Goal: Information Seeking & Learning: Learn about a topic

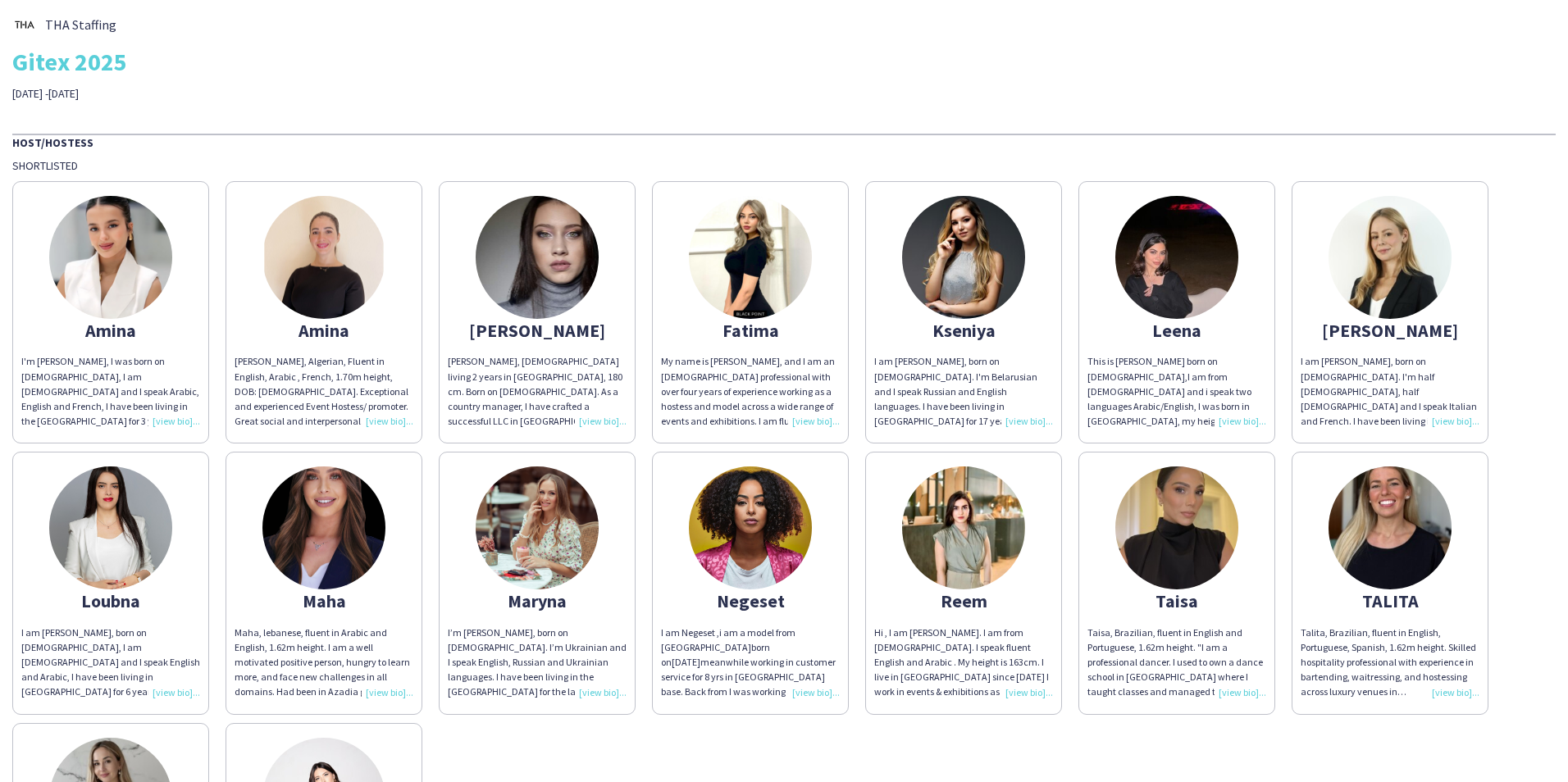
scroll to position [82, 0]
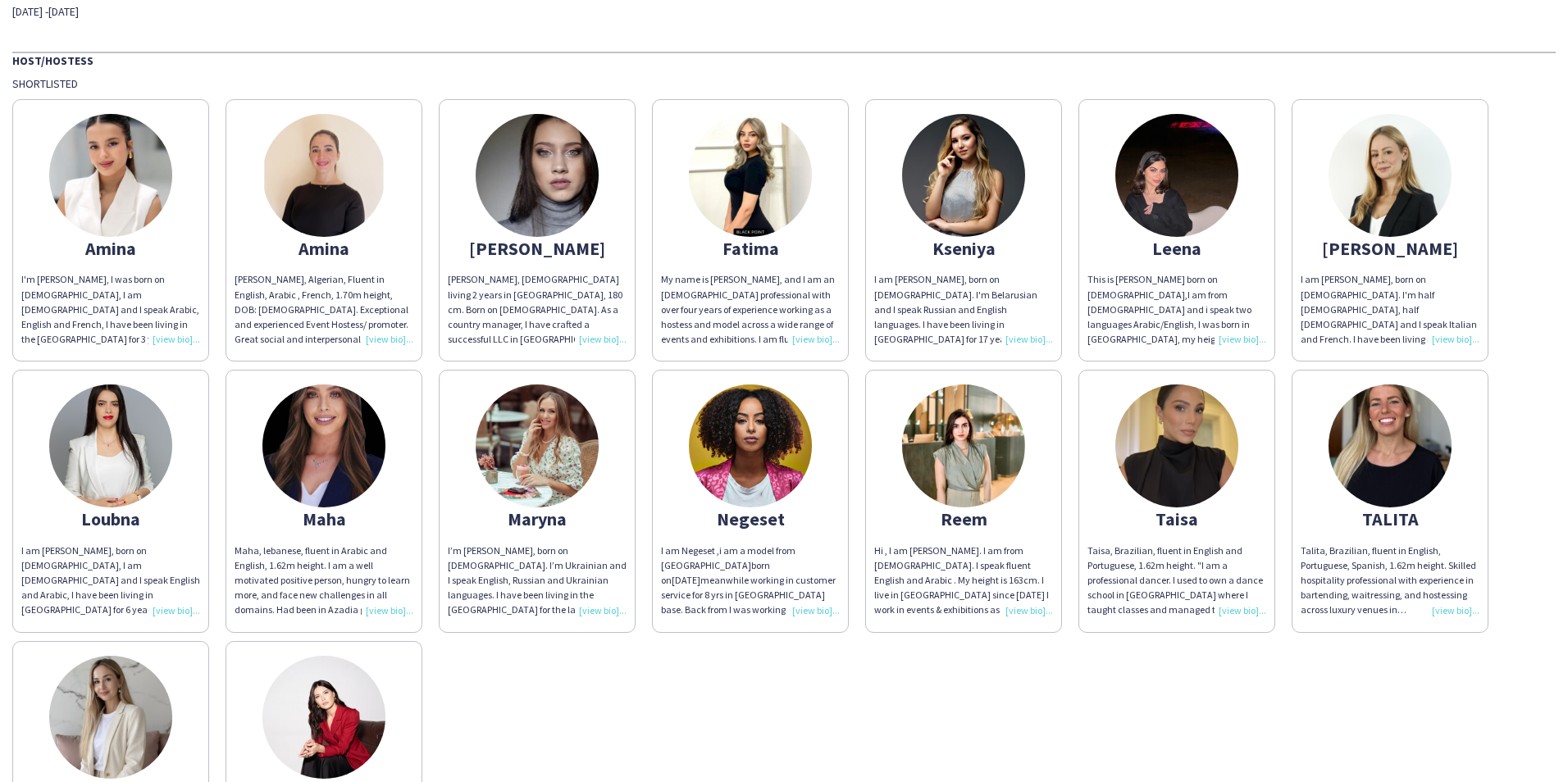
click at [1175, 480] on img at bounding box center [1176, 446] width 123 height 123
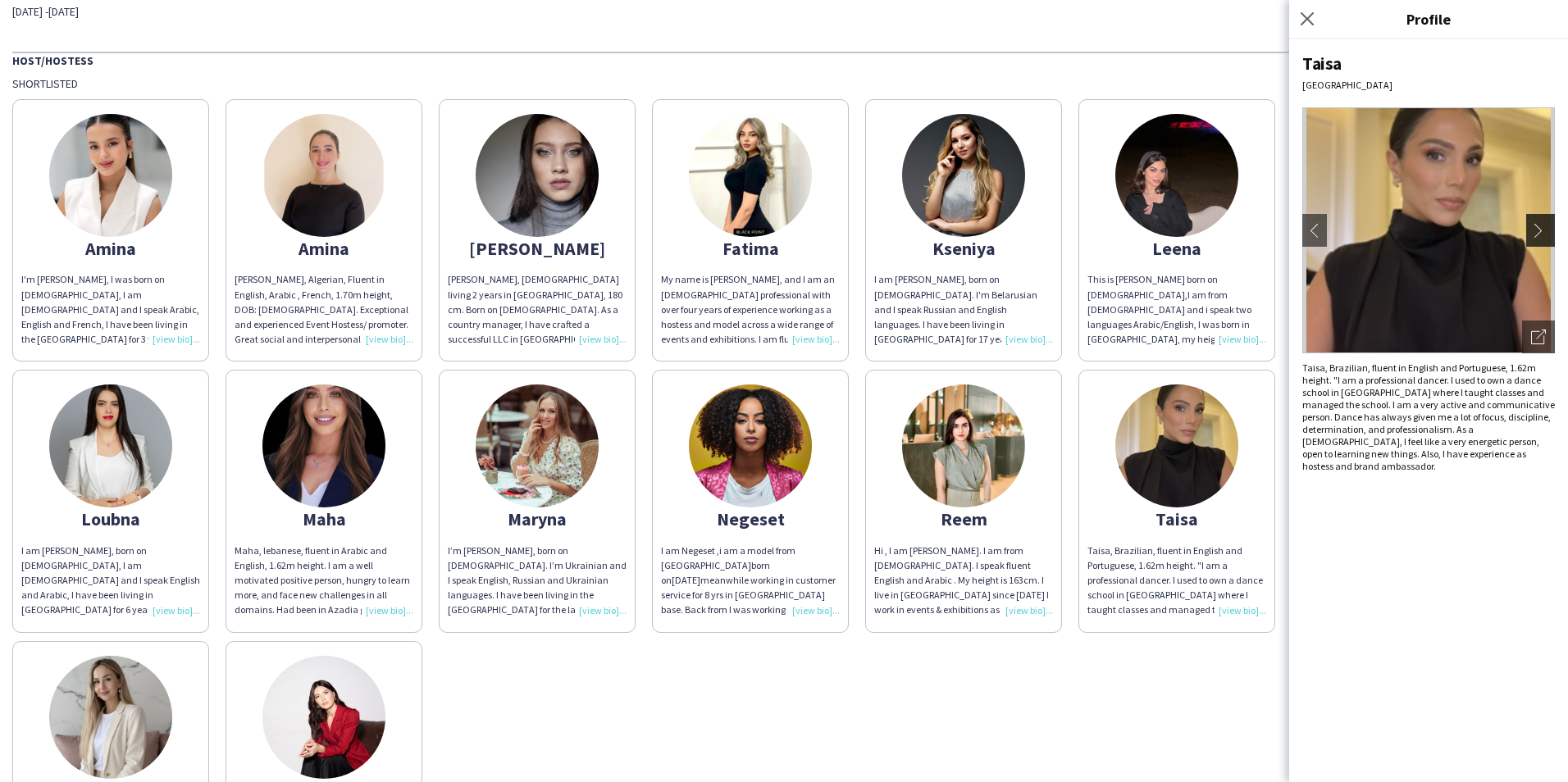
click at [1548, 231] on app-icon "chevron-right" at bounding box center [1542, 231] width 23 height 15
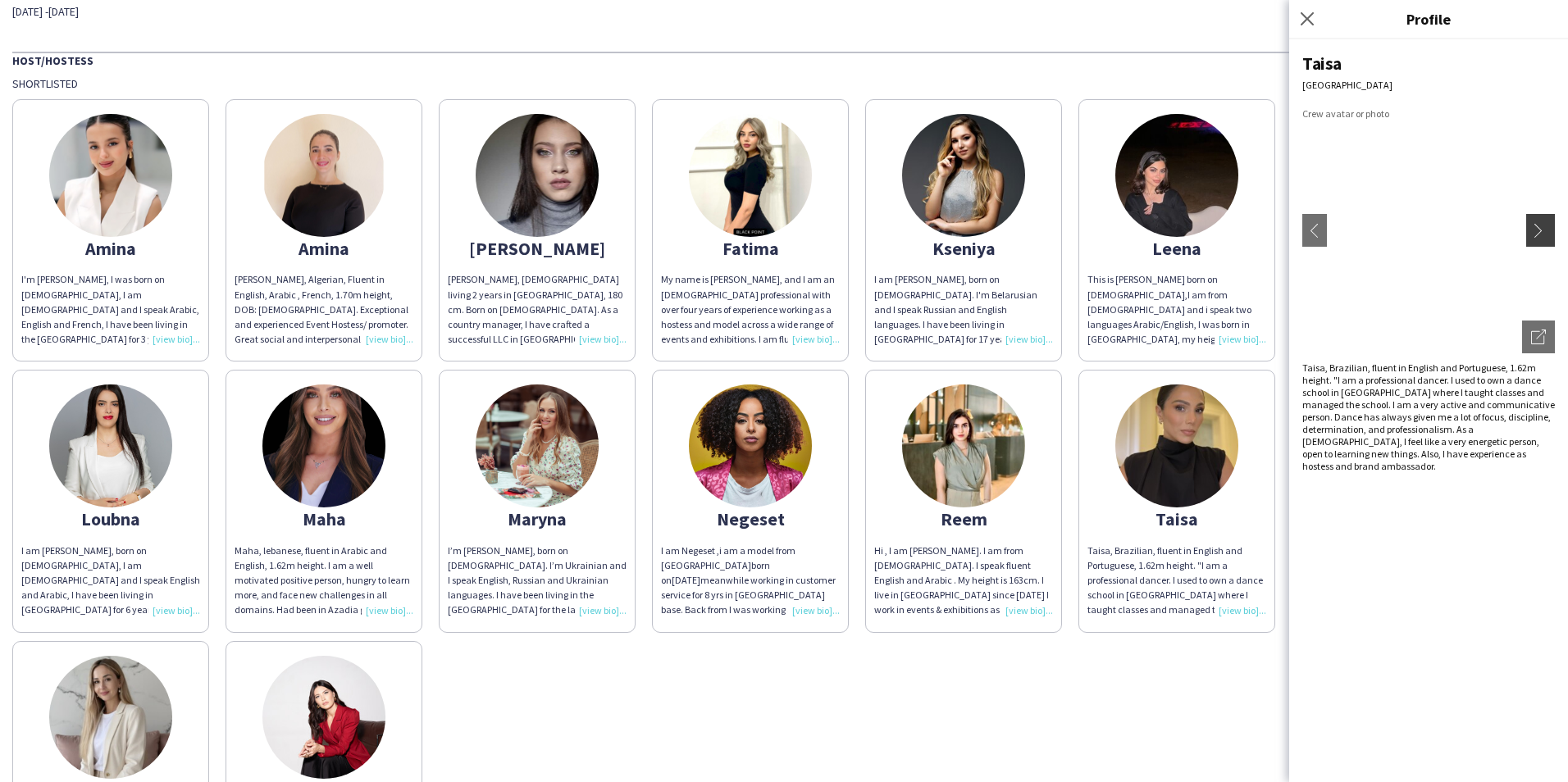
click at [1548, 231] on app-icon "chevron-right" at bounding box center [1542, 231] width 23 height 15
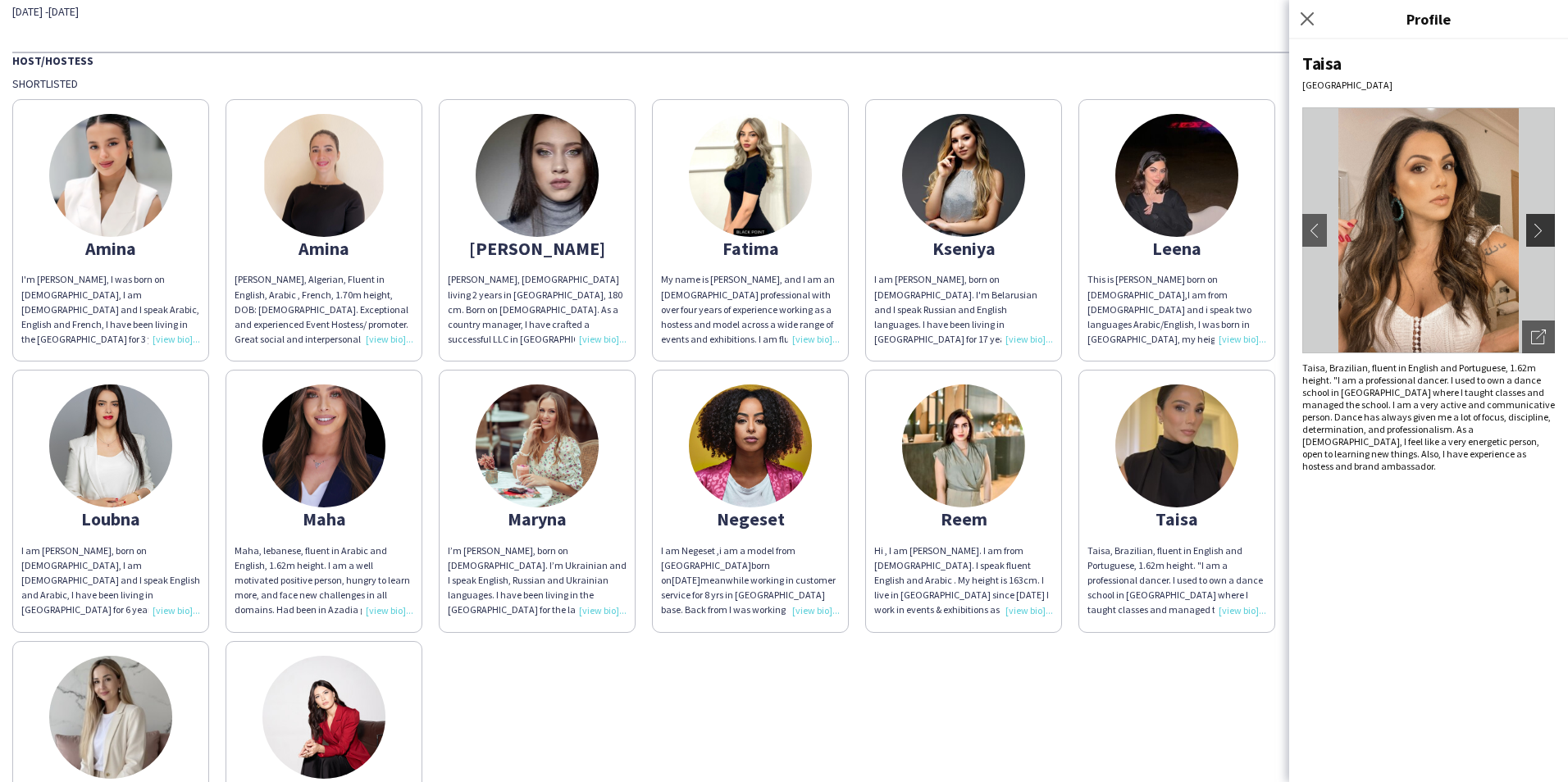
click at [1548, 231] on app-icon "chevron-right" at bounding box center [1542, 231] width 23 height 15
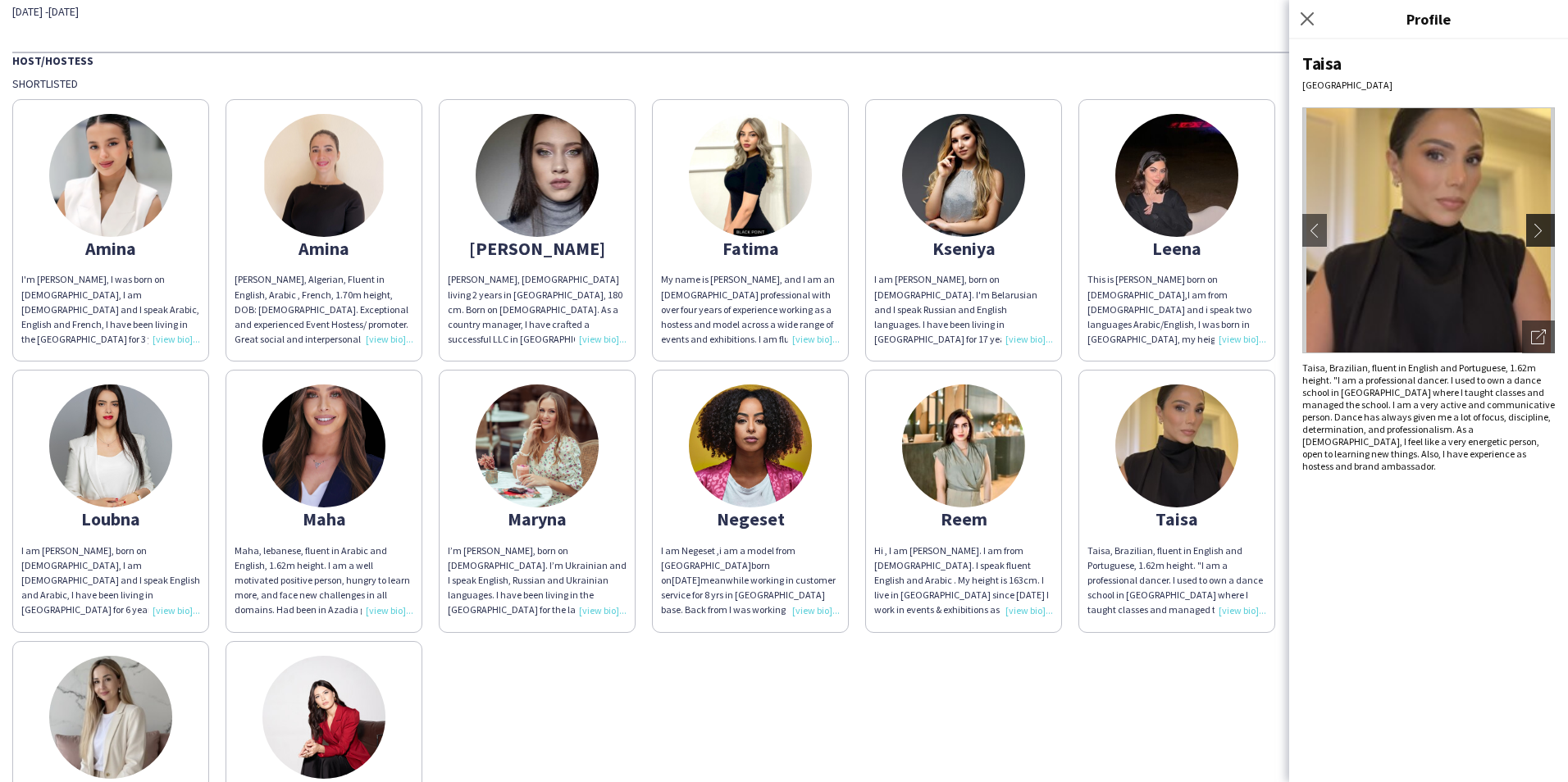
click at [1545, 232] on app-icon "chevron-right" at bounding box center [1542, 231] width 23 height 15
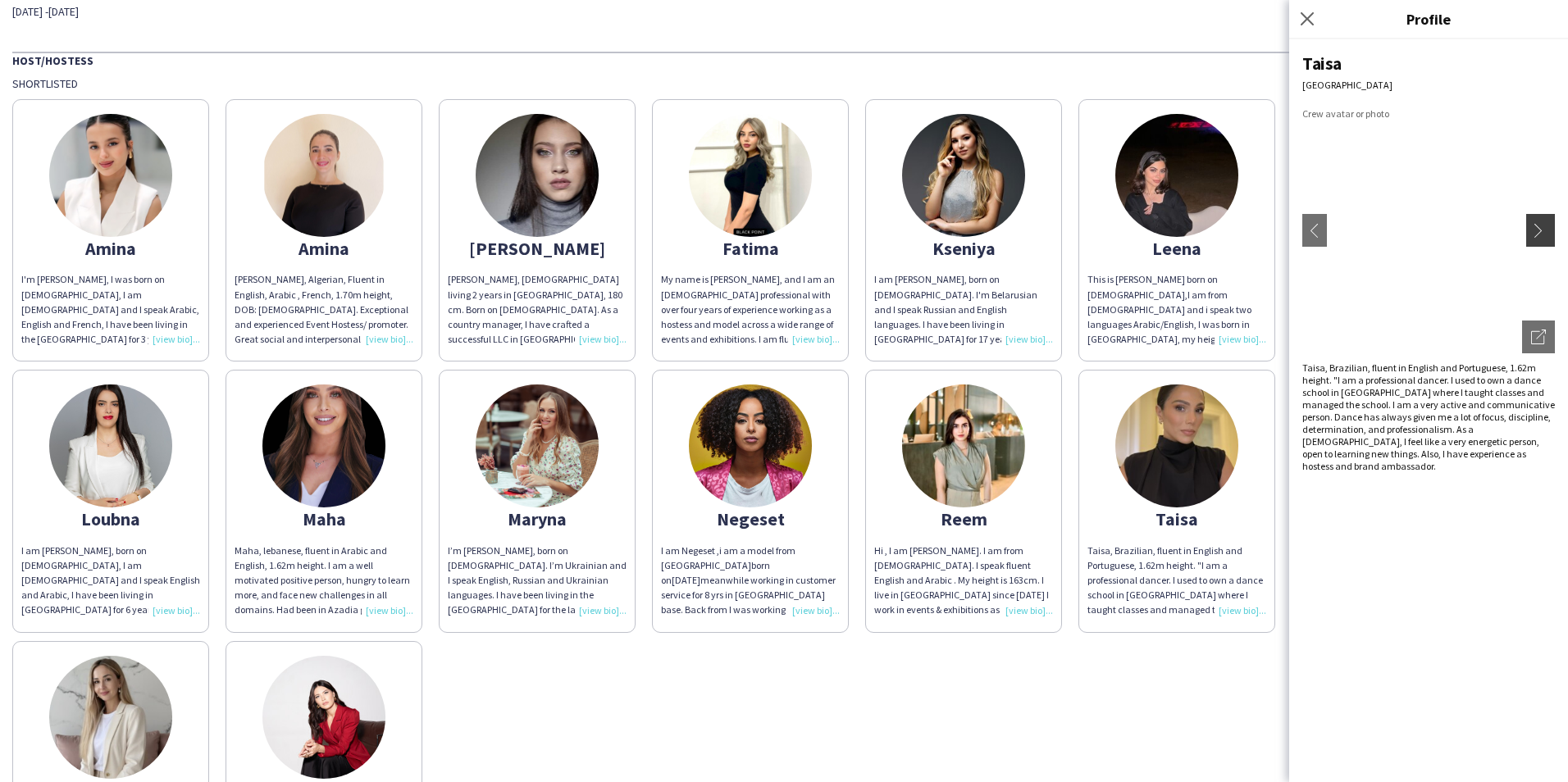
click at [1545, 232] on app-icon "chevron-right" at bounding box center [1542, 231] width 23 height 15
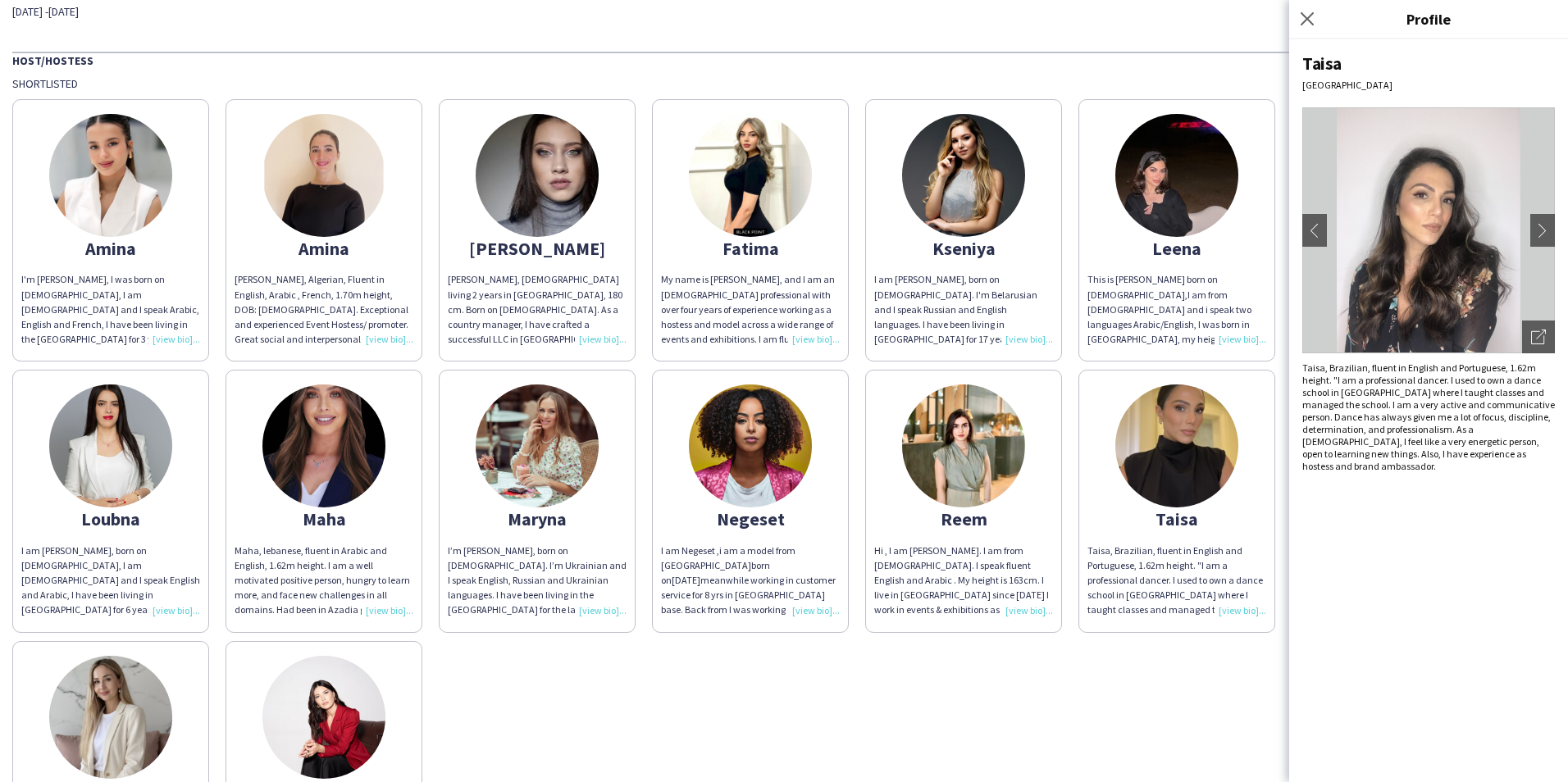
drag, startPoint x: 1545, startPoint y: 232, endPoint x: 1545, endPoint y: 274, distance: 42.0
click at [1545, 274] on app-photos-slider "chevron-left chevron-right Open photos pop-in" at bounding box center [1428, 230] width 252 height 246
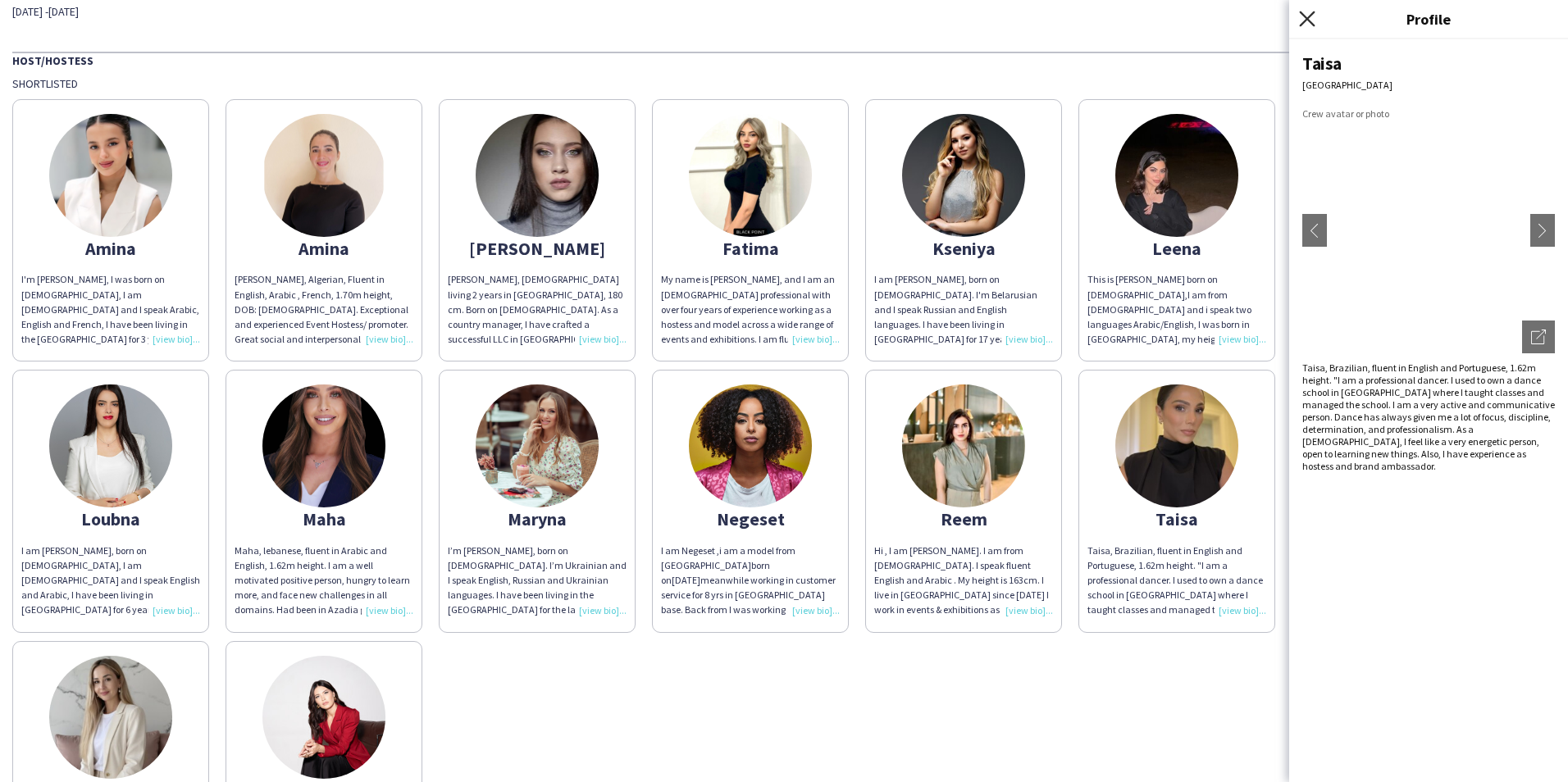
click at [1314, 22] on icon "Close pop-in" at bounding box center [1306, 18] width 16 height 16
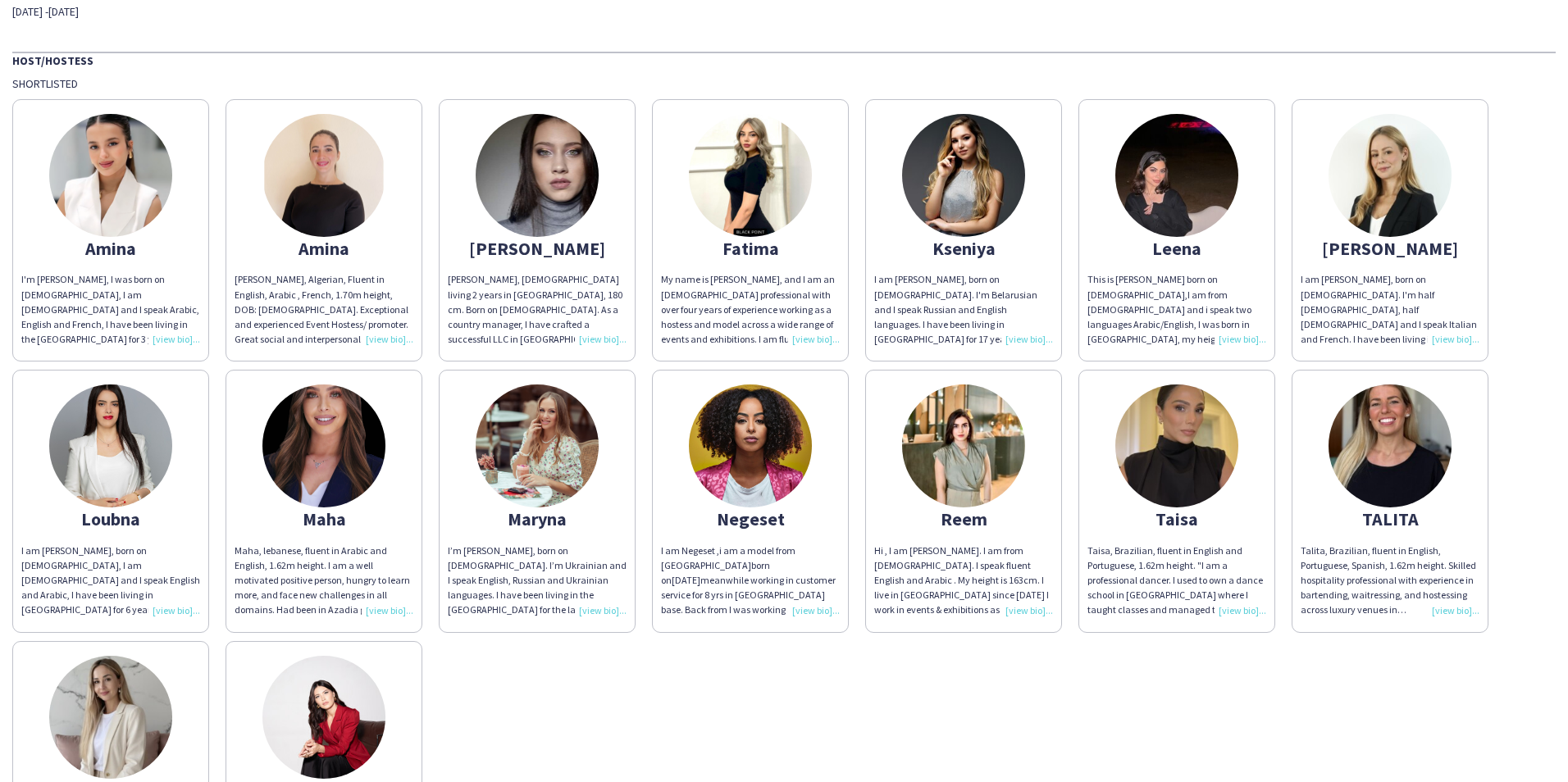
click at [1182, 539] on app-share-pages-crew-card "[PERSON_NAME] [PERSON_NAME], Brazilian, fluent in English and Portuguese, 1.62m…" at bounding box center [1176, 501] width 197 height 262
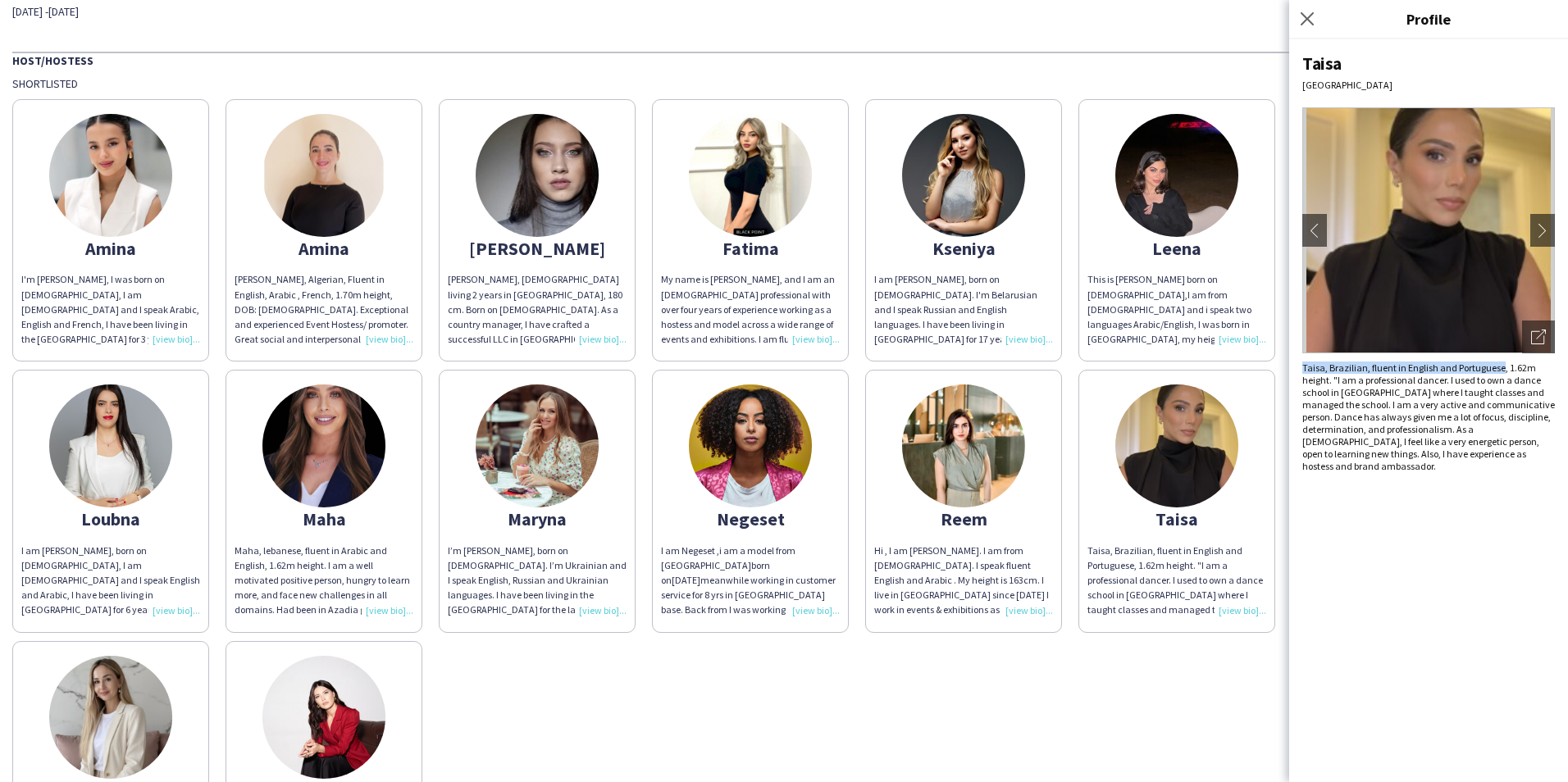
drag, startPoint x: 1300, startPoint y: 368, endPoint x: 1499, endPoint y: 366, distance: 199.0
click at [1499, 366] on div "Taisa [GEOGRAPHIC_DATA] chevron-left chevron-right Open photos pop-in Taisa, Br…" at bounding box center [1428, 411] width 278 height 743
copy div "Taisa, Brazilian, fluent in English and Portuguese"
click at [1302, 13] on icon at bounding box center [1306, 18] width 16 height 16
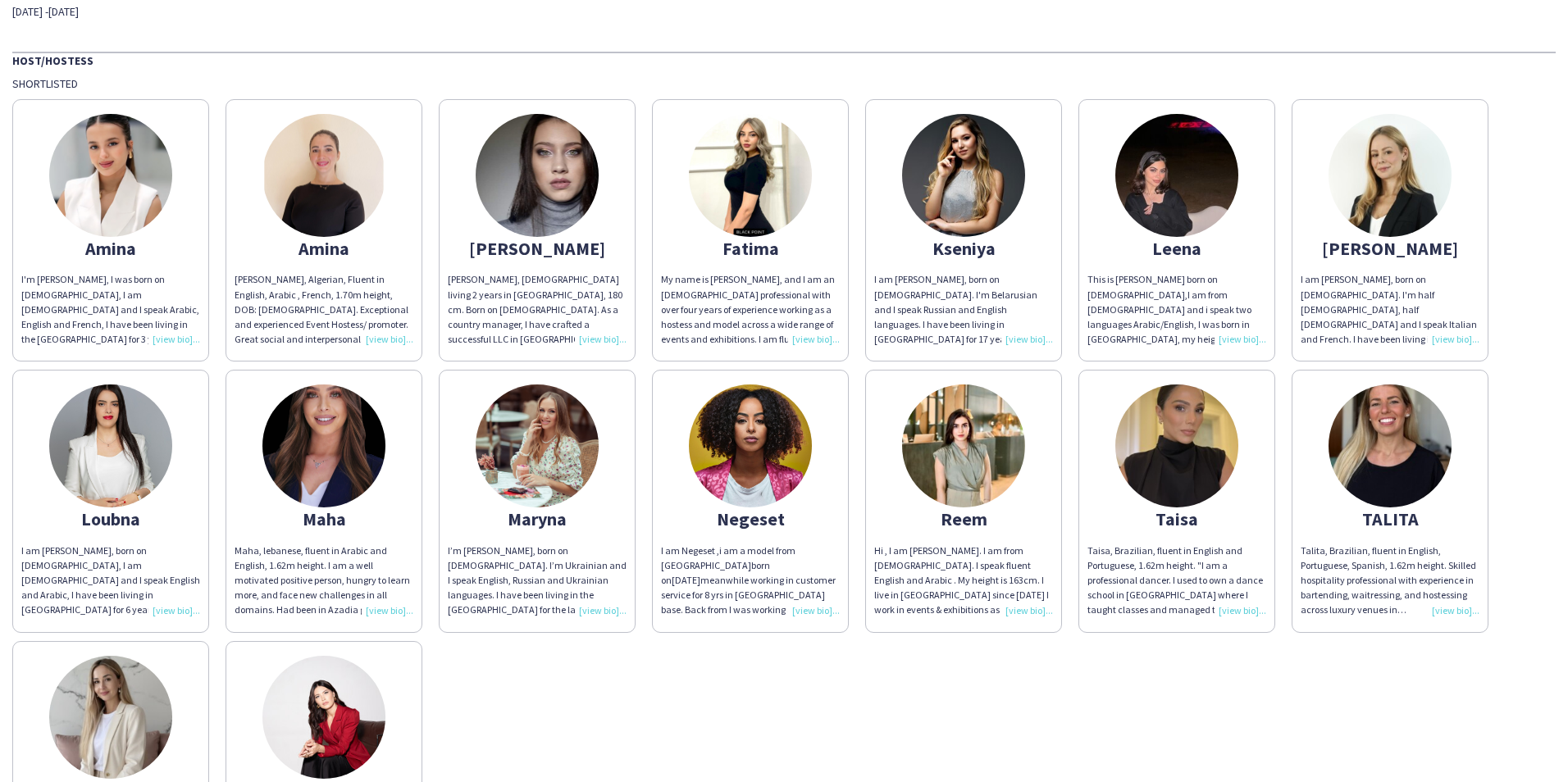
click at [1362, 455] on img at bounding box center [1389, 446] width 123 height 123
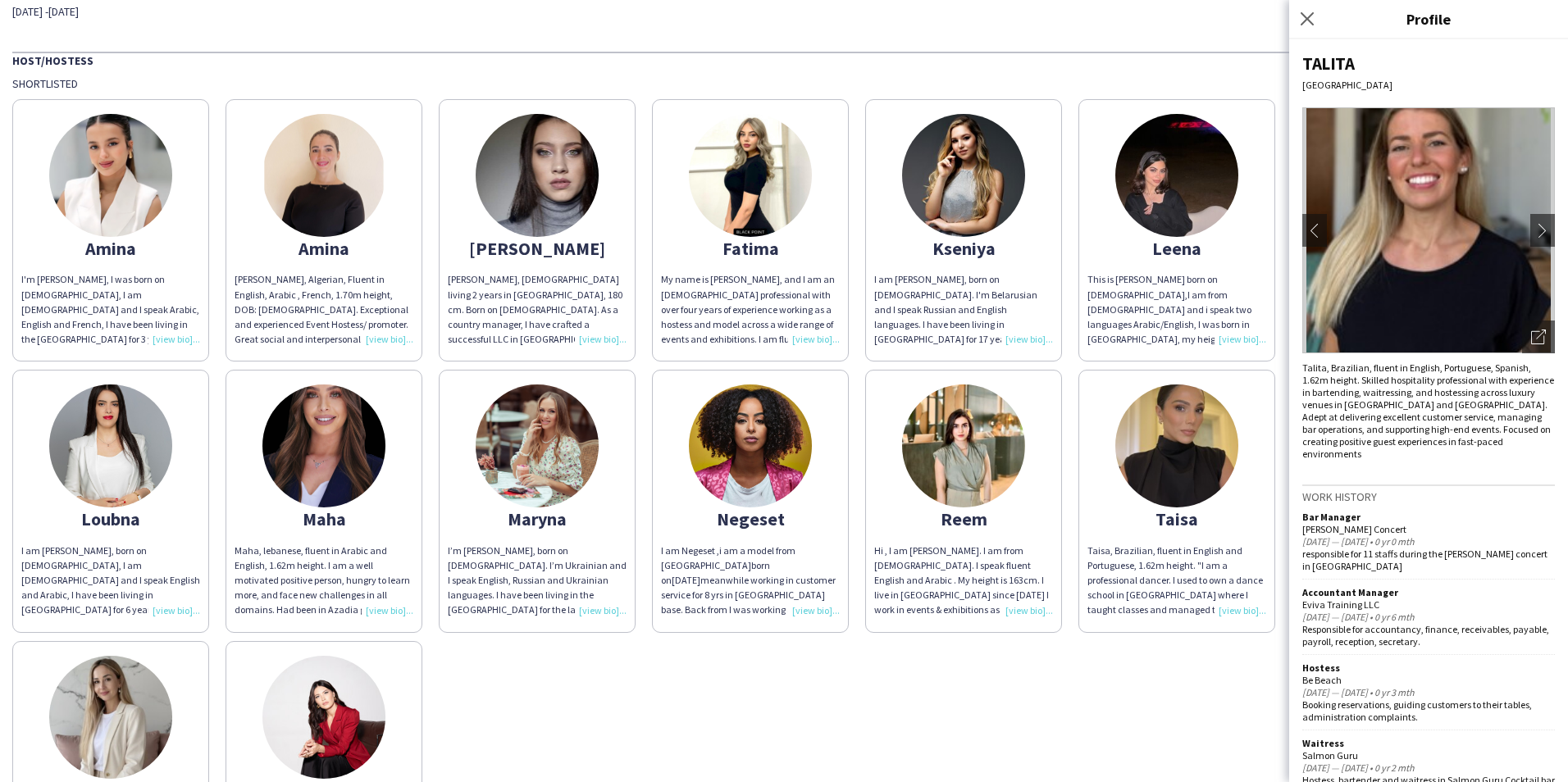
click at [1221, 522] on div "Taisa" at bounding box center [1176, 519] width 179 height 15
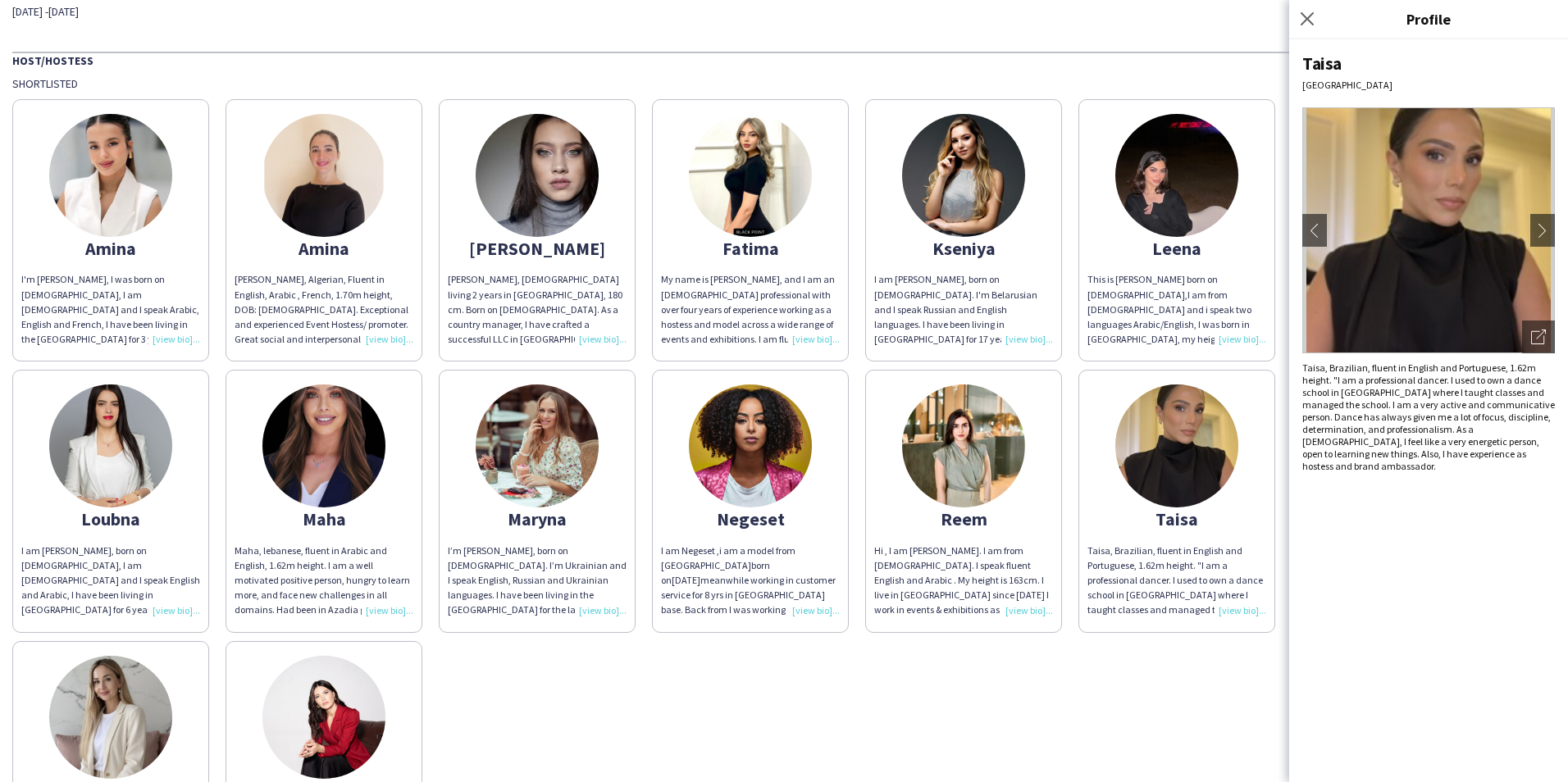
click at [1389, 457] on div "Taisa, Brazilian, fluent in English and Portuguese, 1.62m height. "I am a profe…" at bounding box center [1428, 417] width 252 height 110
click at [1306, 17] on icon at bounding box center [1306, 18] width 16 height 16
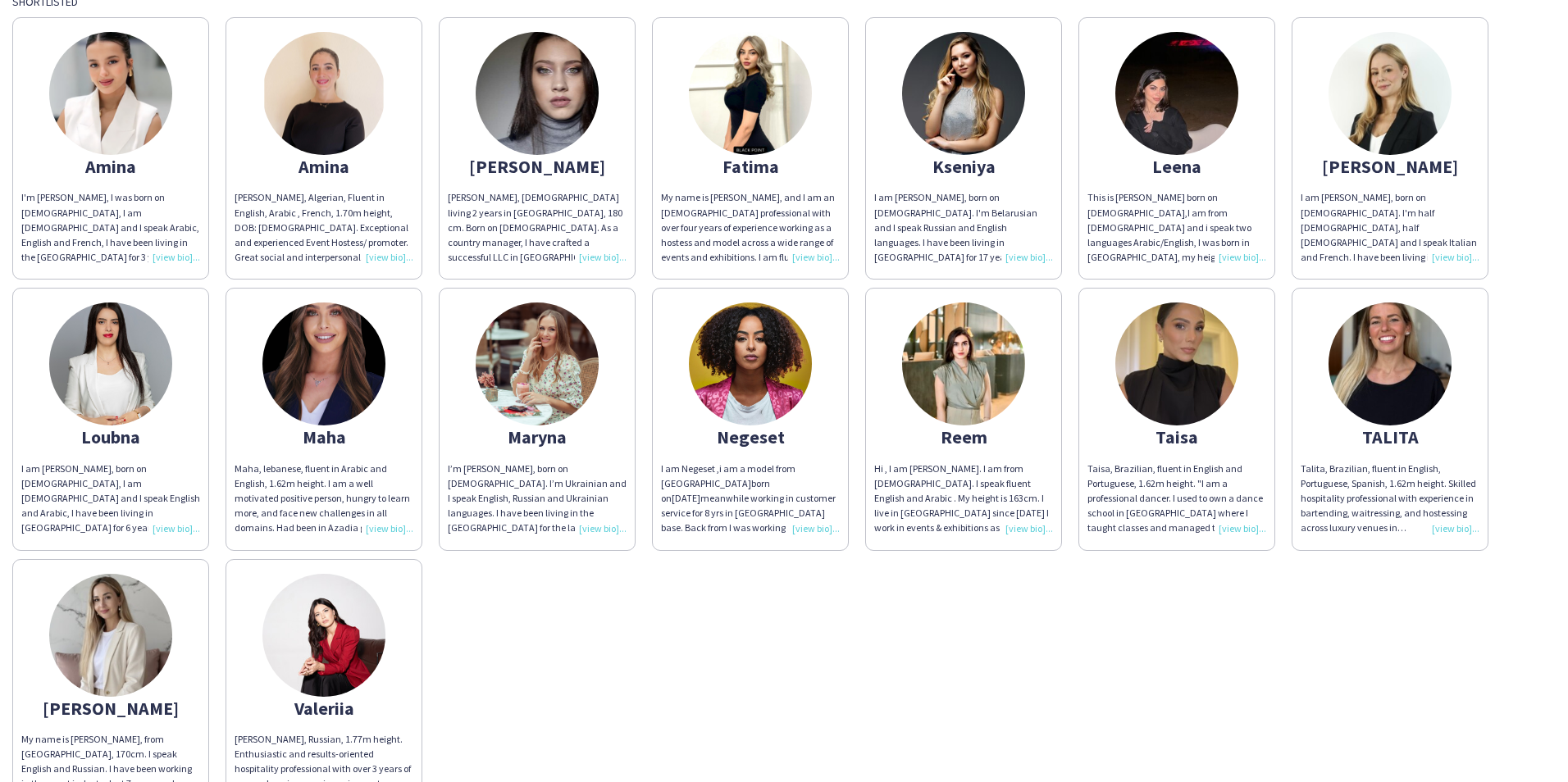
scroll to position [246, 0]
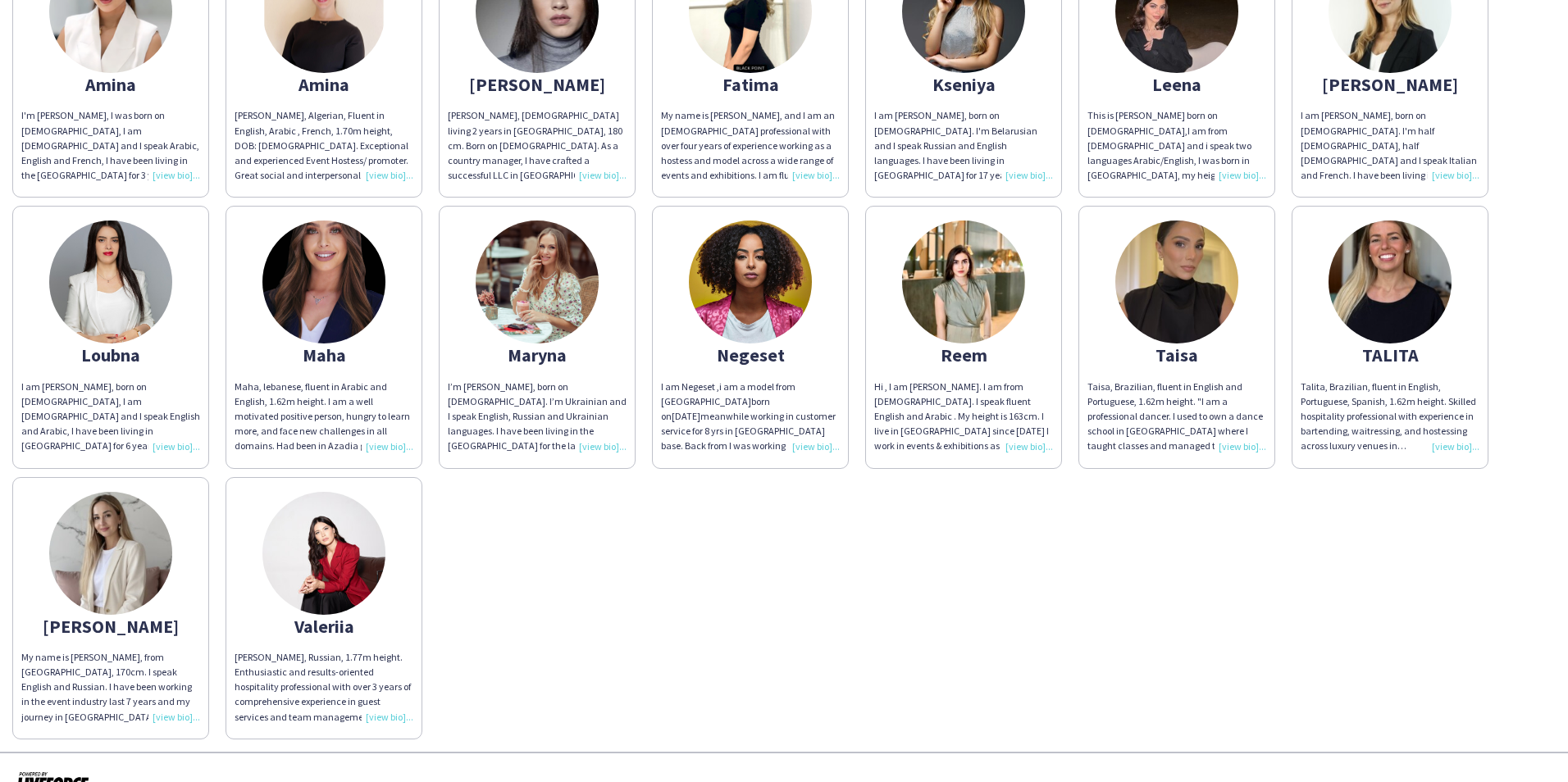
click at [371, 565] on img at bounding box center [323, 553] width 123 height 123
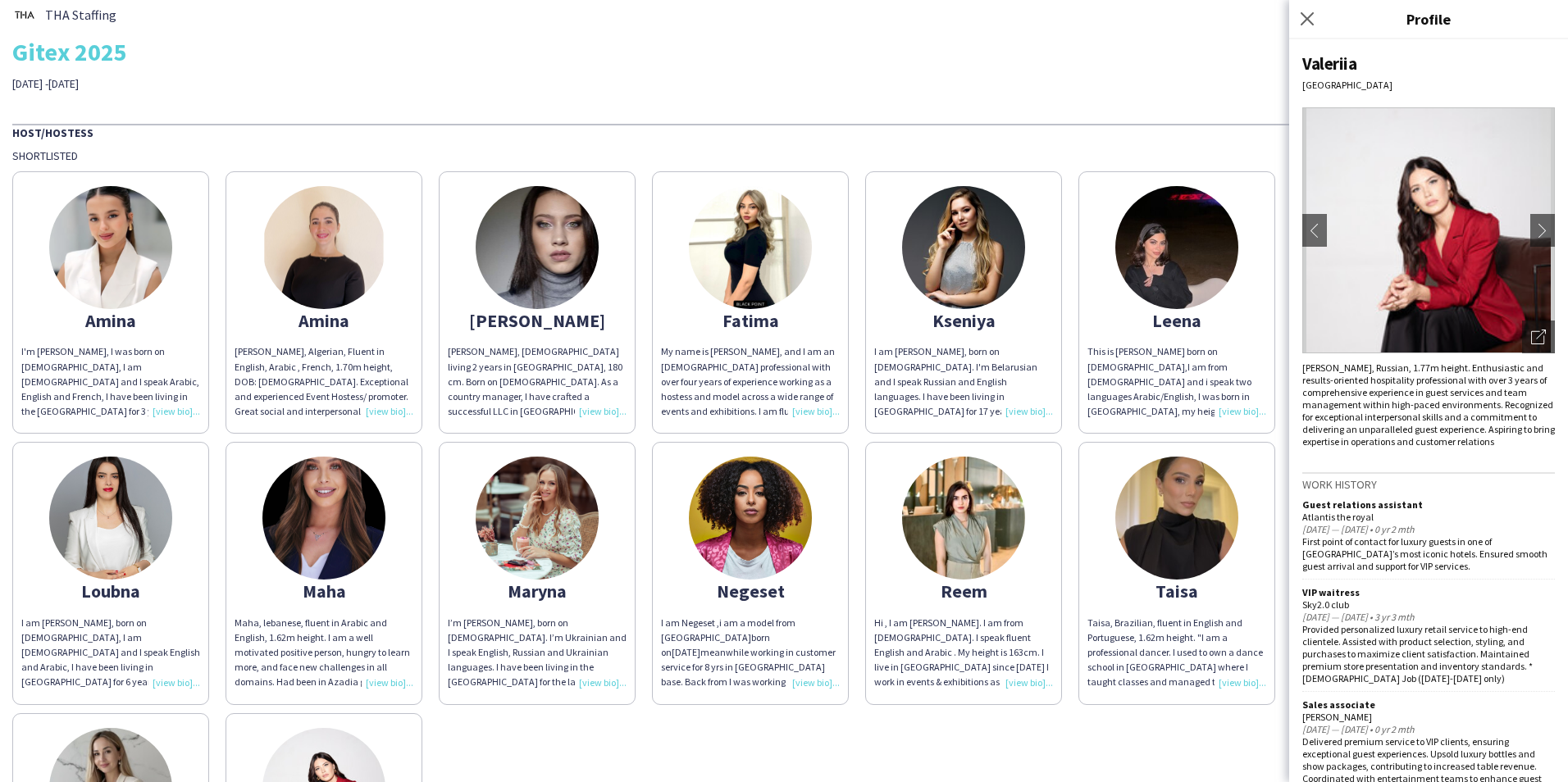
scroll to position [0, 0]
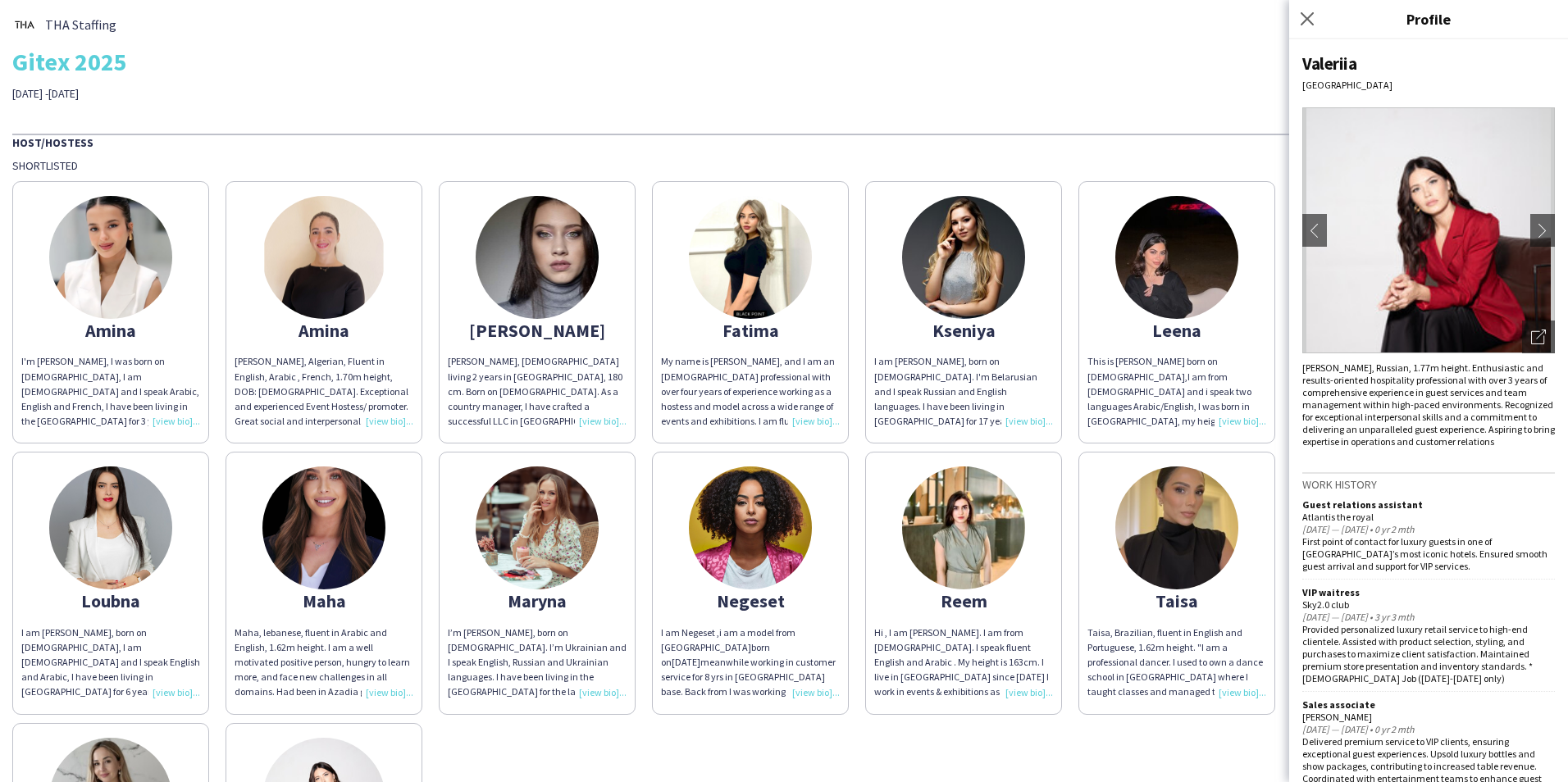
click at [689, 103] on div "THA Staffing Gitex 2025 [DATE] -[DATE] Host/Hostess Shortlisted Amina I'm [PERS…" at bounding box center [784, 499] width 1568 height 998
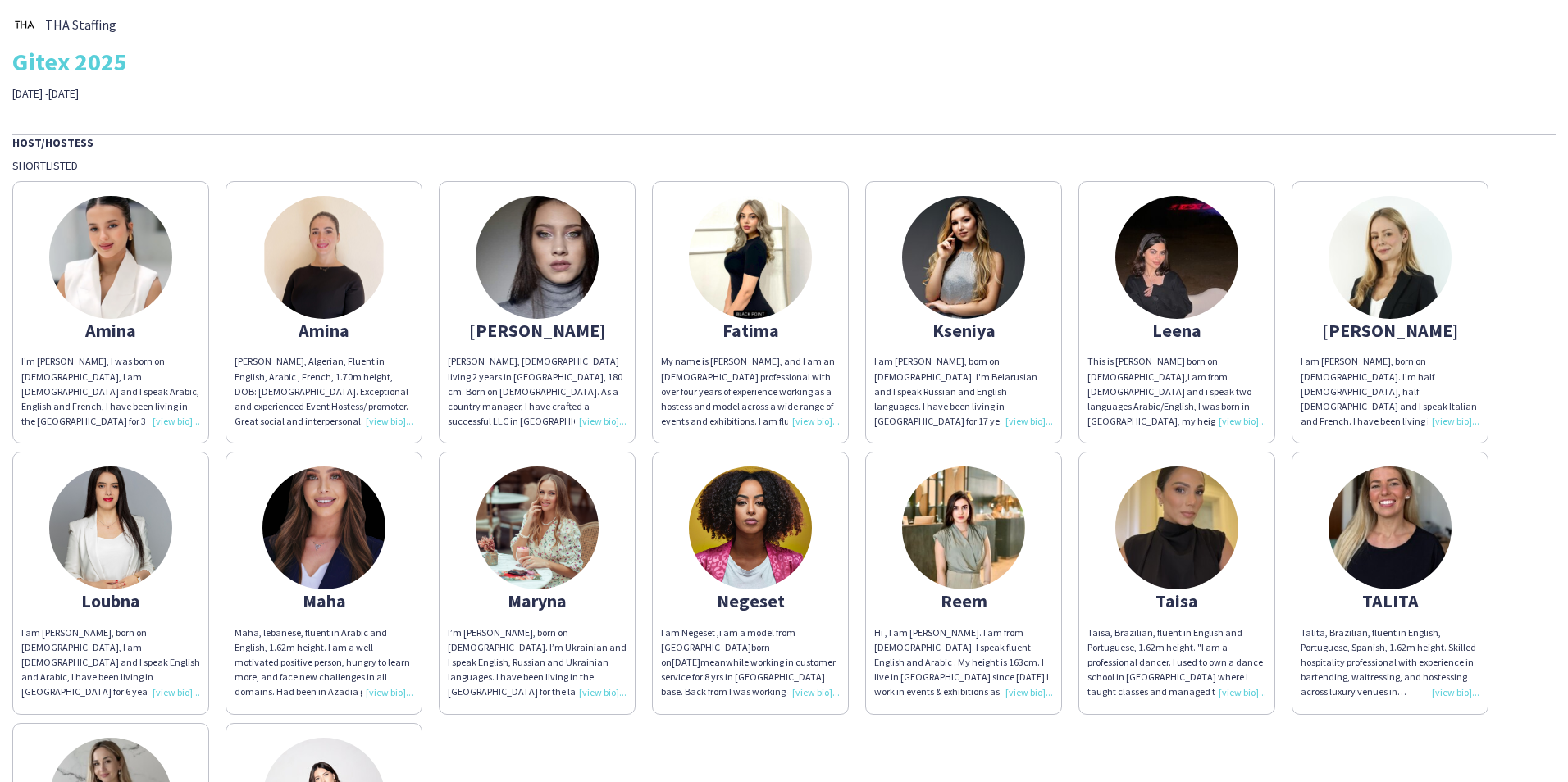
click at [1135, 262] on img at bounding box center [1176, 257] width 123 height 123
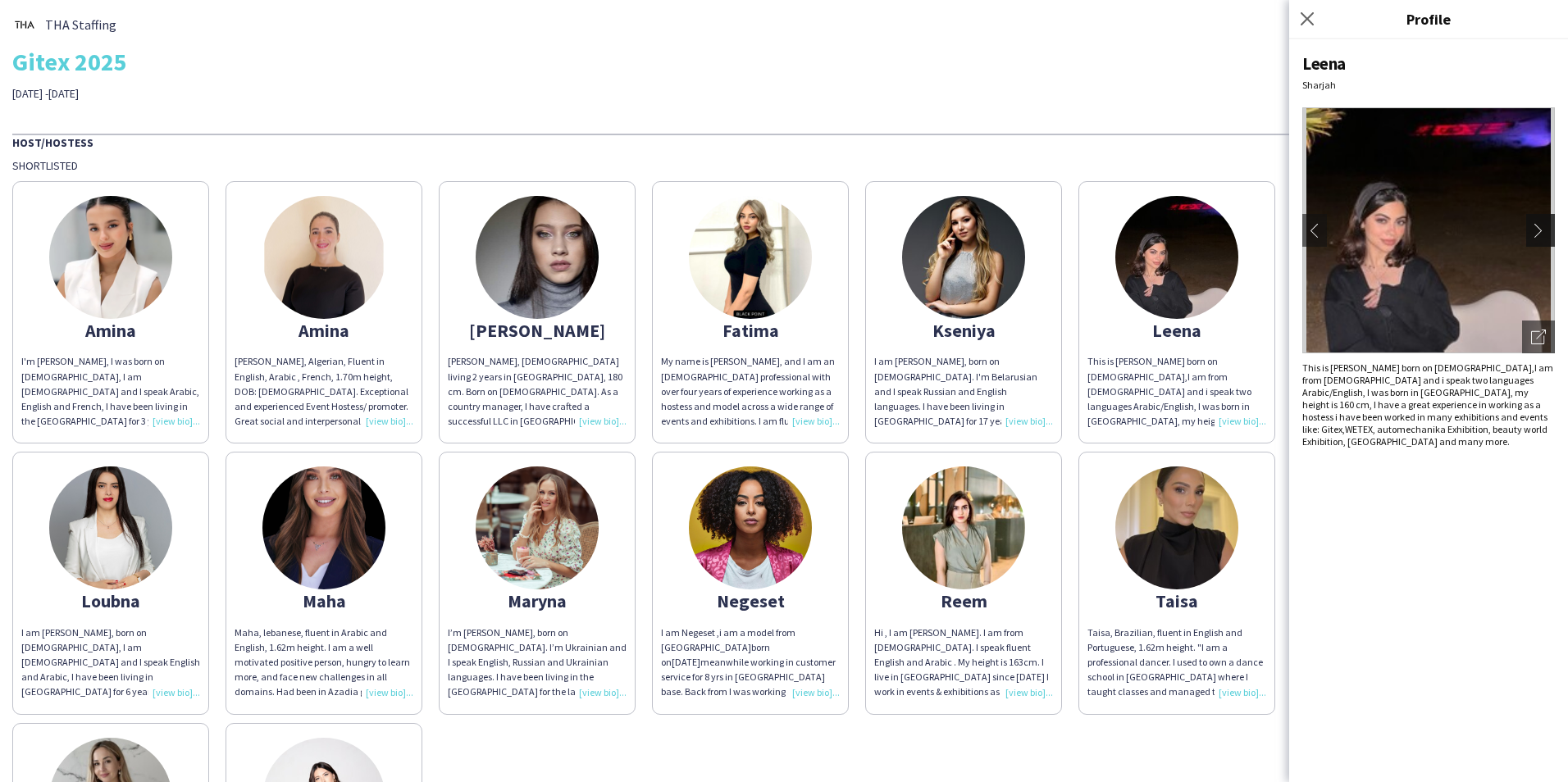
click at [1540, 229] on app-icon "chevron-right" at bounding box center [1542, 231] width 23 height 15
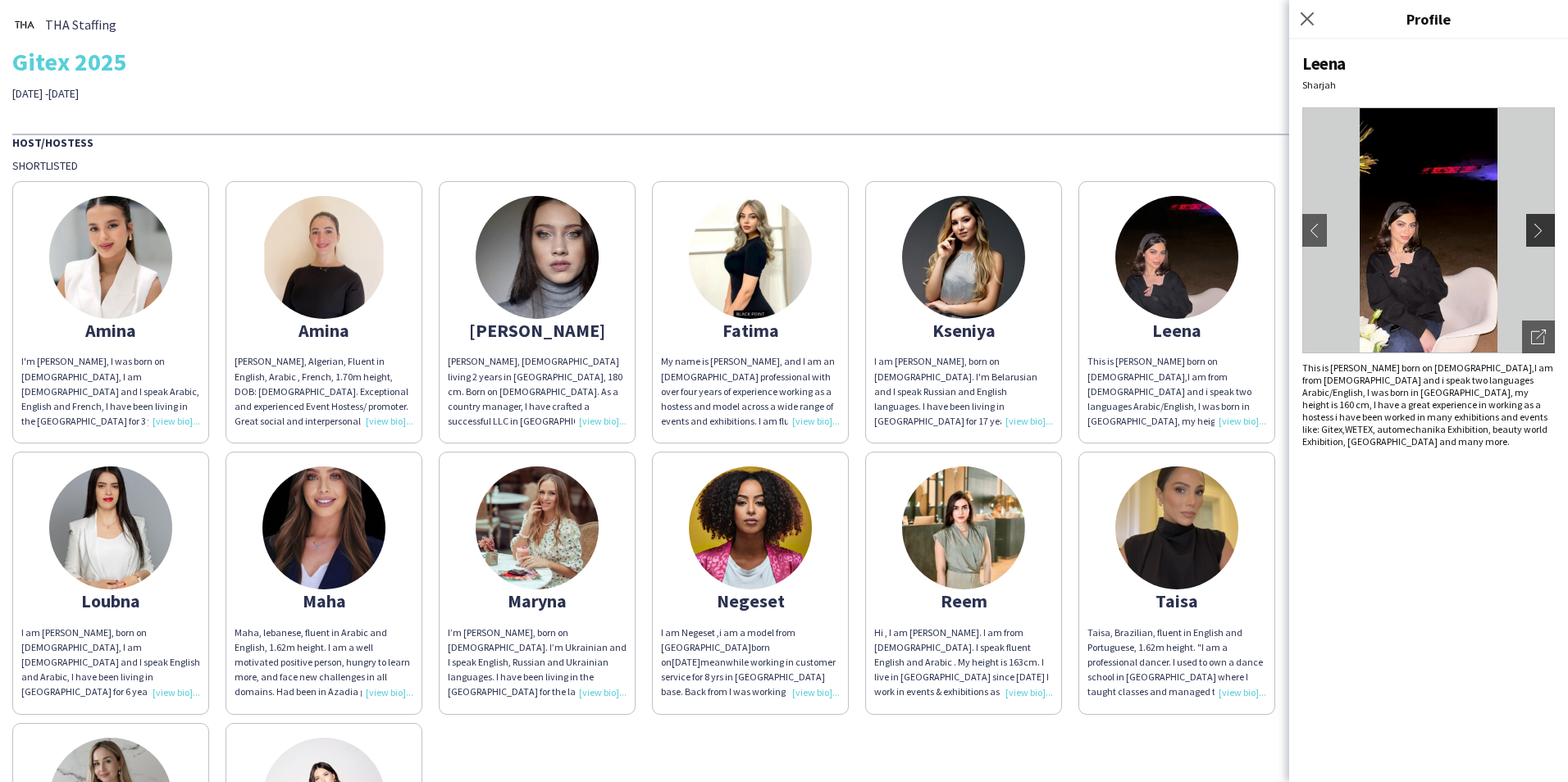
click at [1540, 229] on app-icon "chevron-right" at bounding box center [1542, 231] width 23 height 15
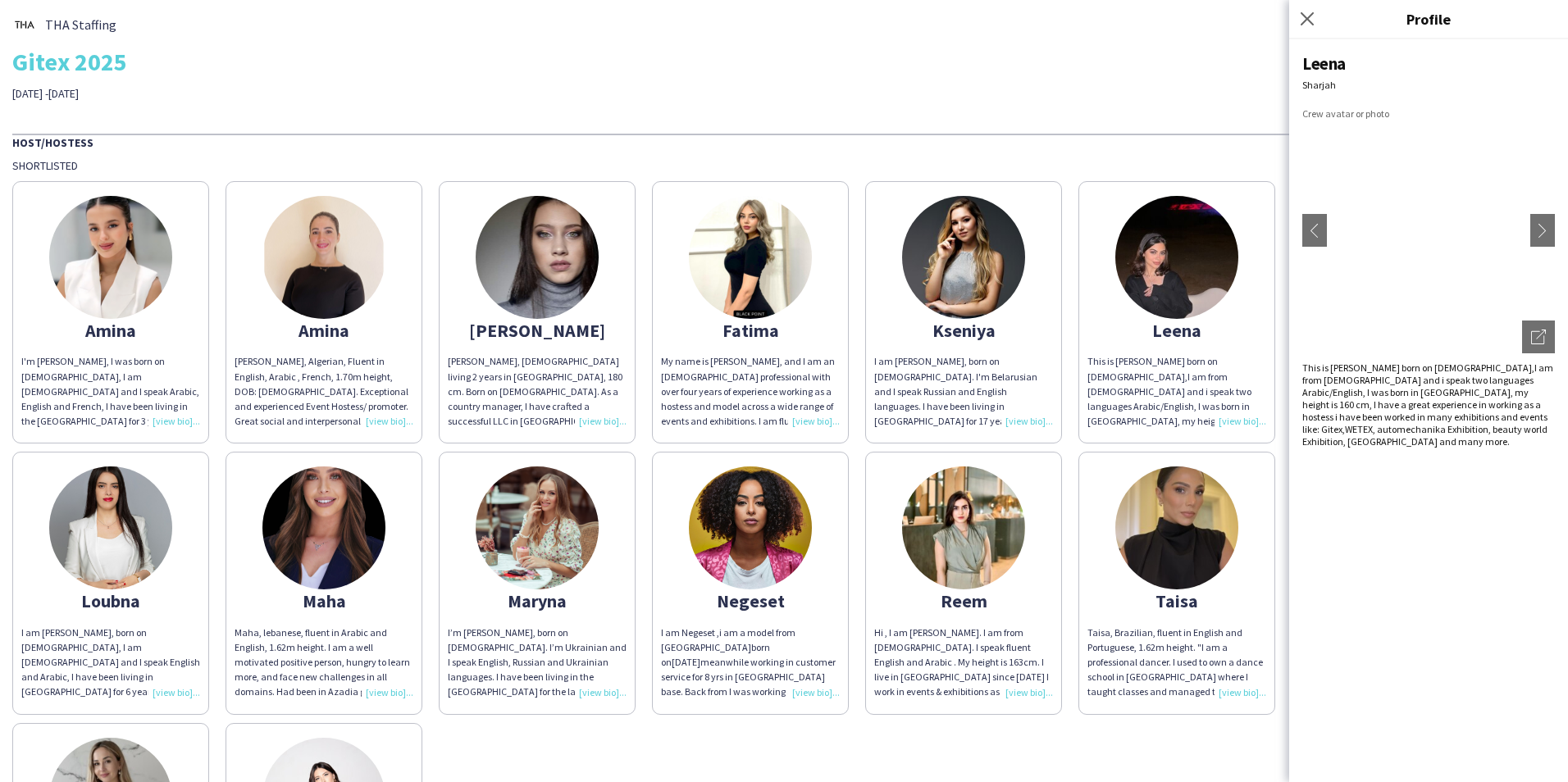
click at [1193, 110] on div "THA Staffing Gitex 2025 [DATE] -[DATE] Host/Hostess Shortlisted Amina I'm [PERS…" at bounding box center [784, 499] width 1568 height 998
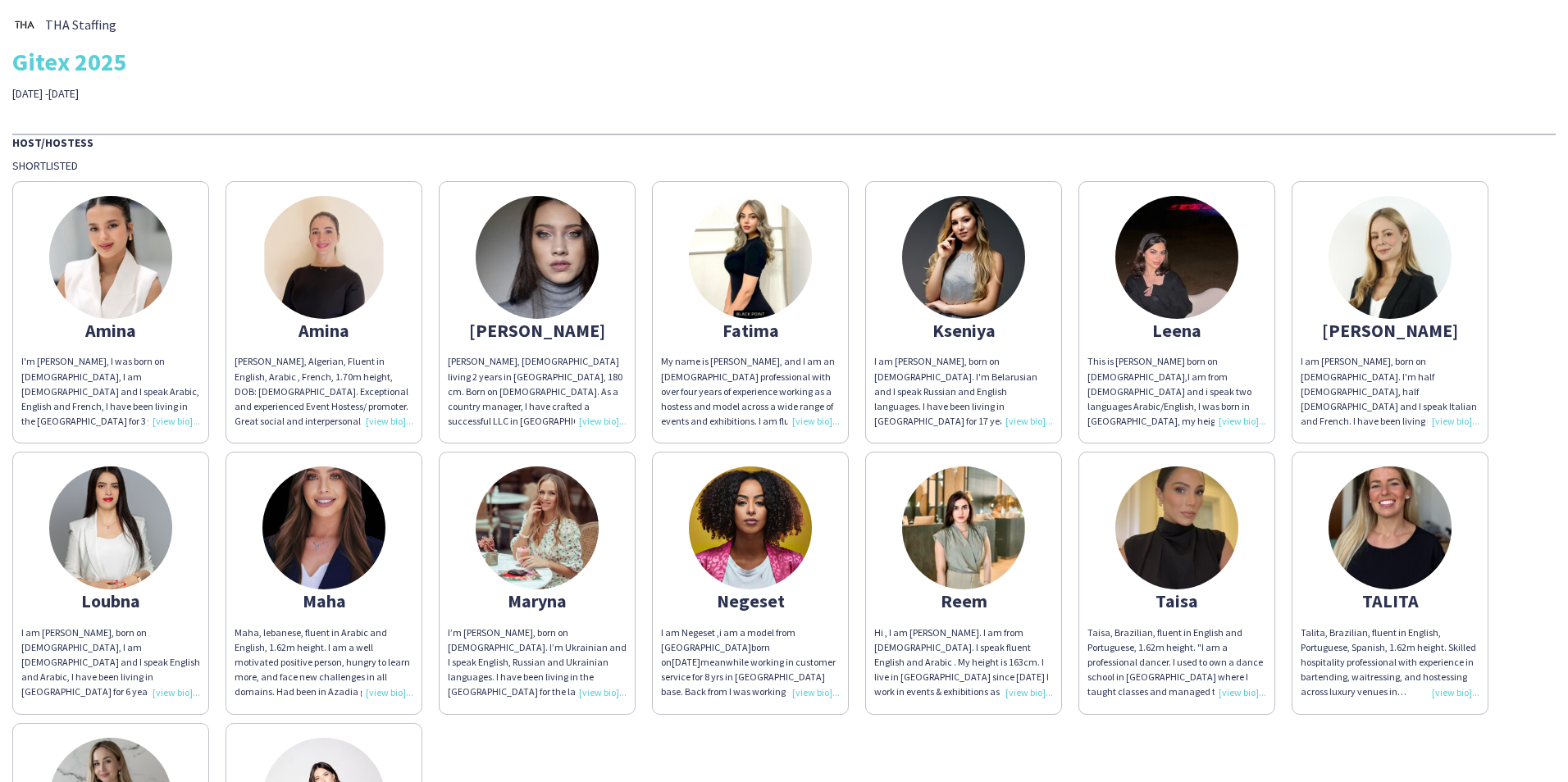
click at [735, 524] on img at bounding box center [750, 527] width 123 height 123
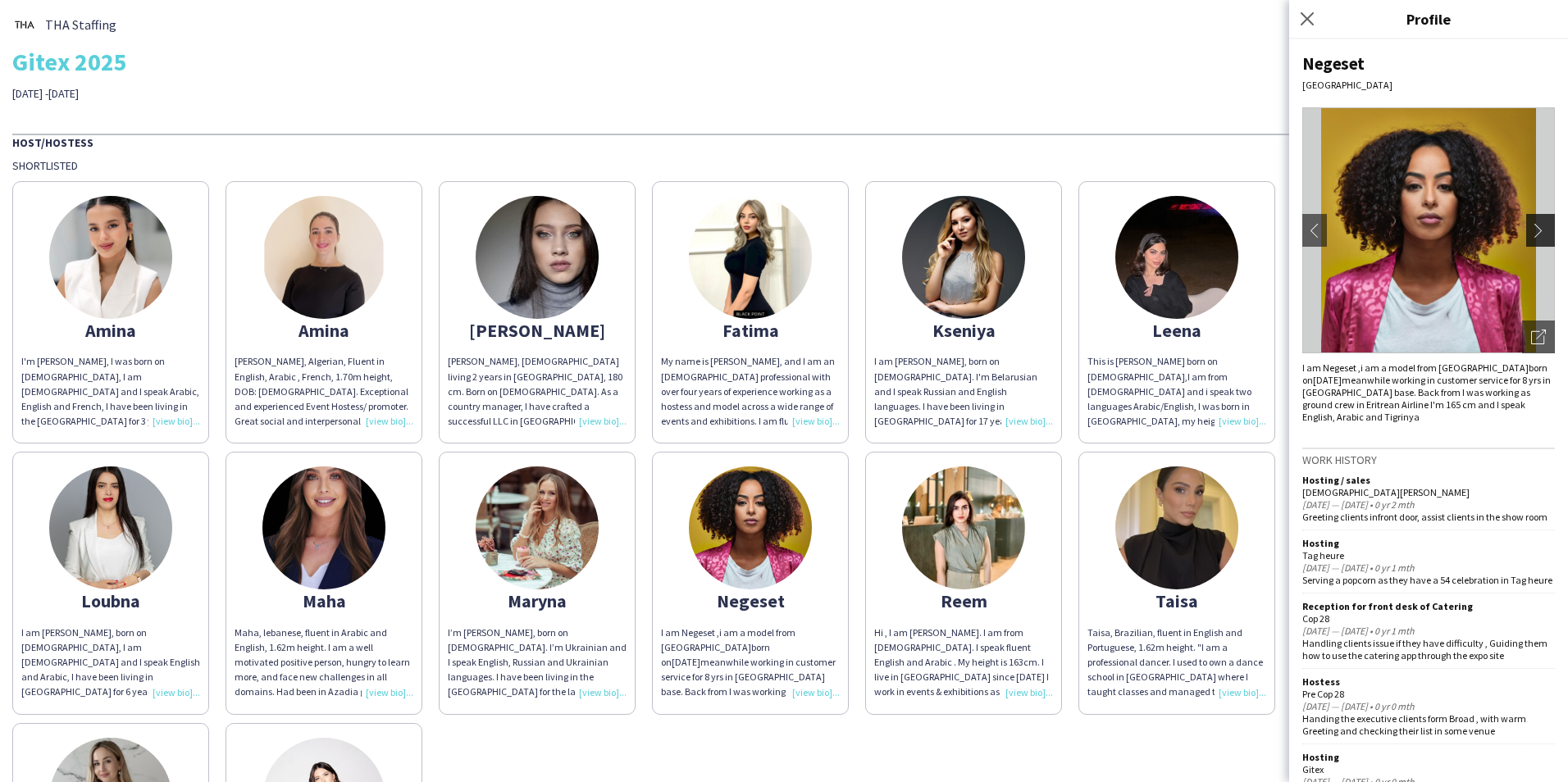
click at [1532, 232] on app-icon "chevron-right" at bounding box center [1542, 231] width 23 height 15
click at [981, 588] on app-share-pages-crew-card "Reem Hi , I am [PERSON_NAME]. I am from [DEMOGRAPHIC_DATA]. I speak fluent Engl…" at bounding box center [963, 583] width 197 height 262
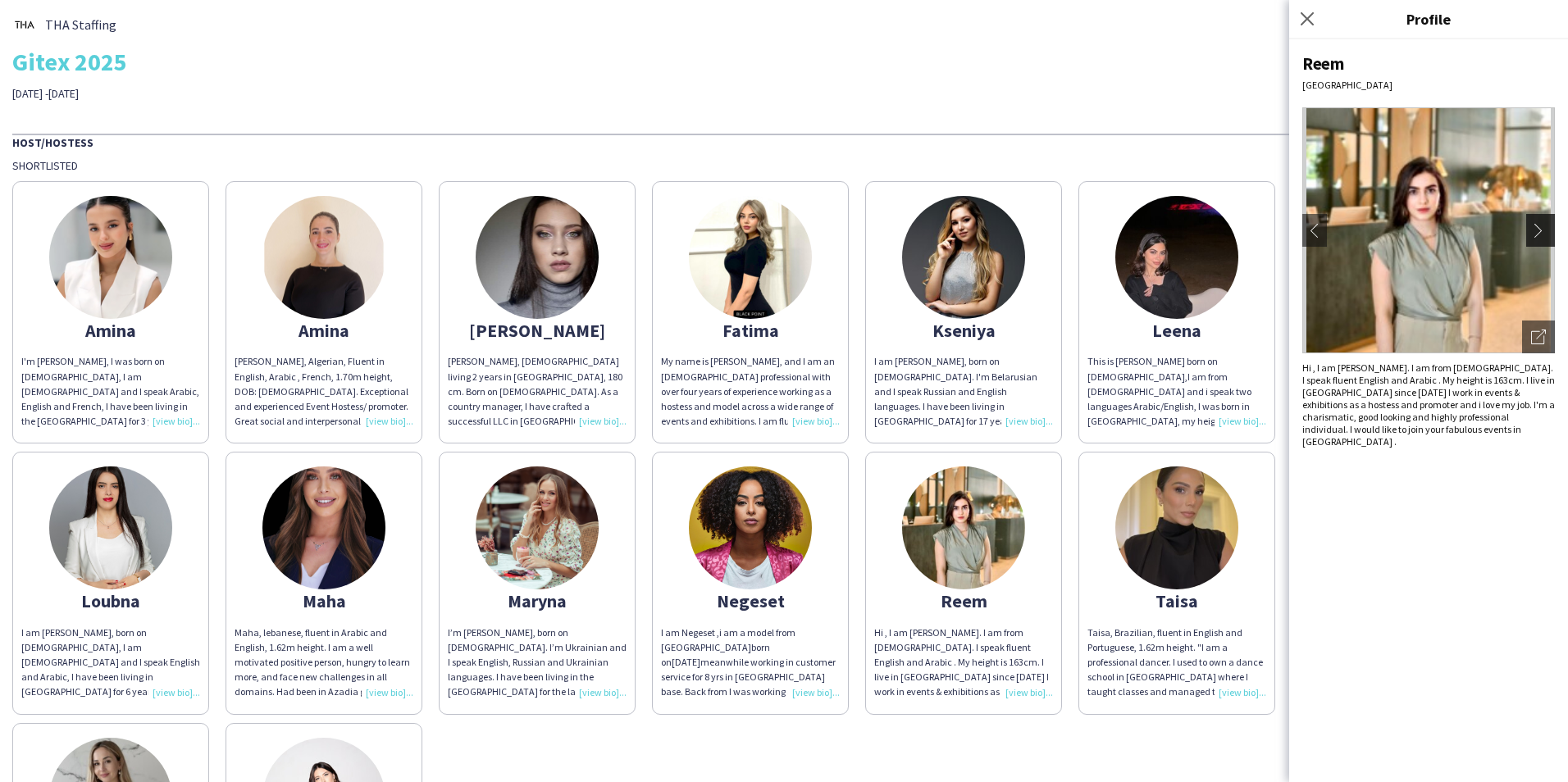
click at [1547, 218] on button "chevron-right" at bounding box center [1542, 231] width 33 height 33
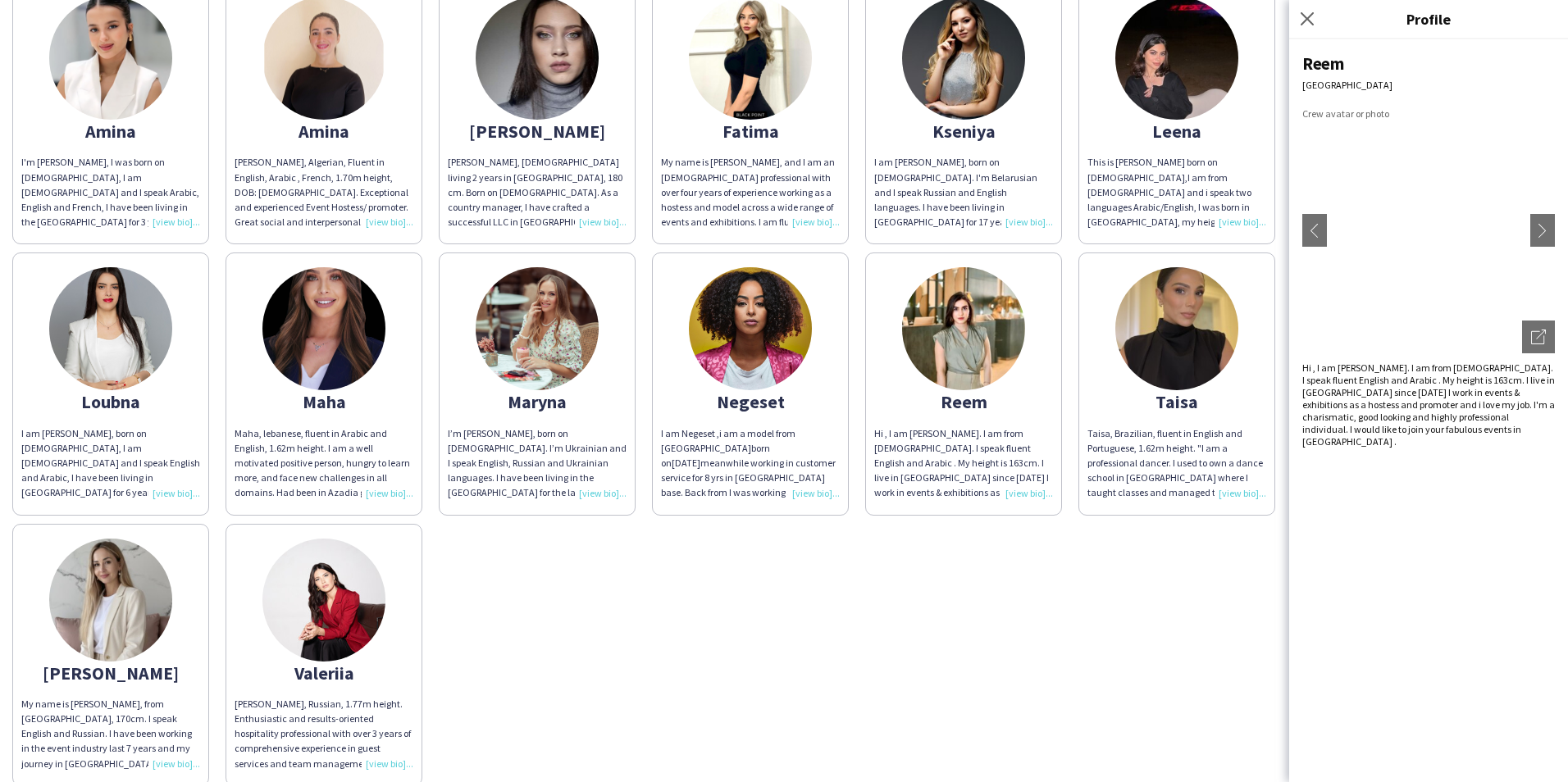
scroll to position [246, 0]
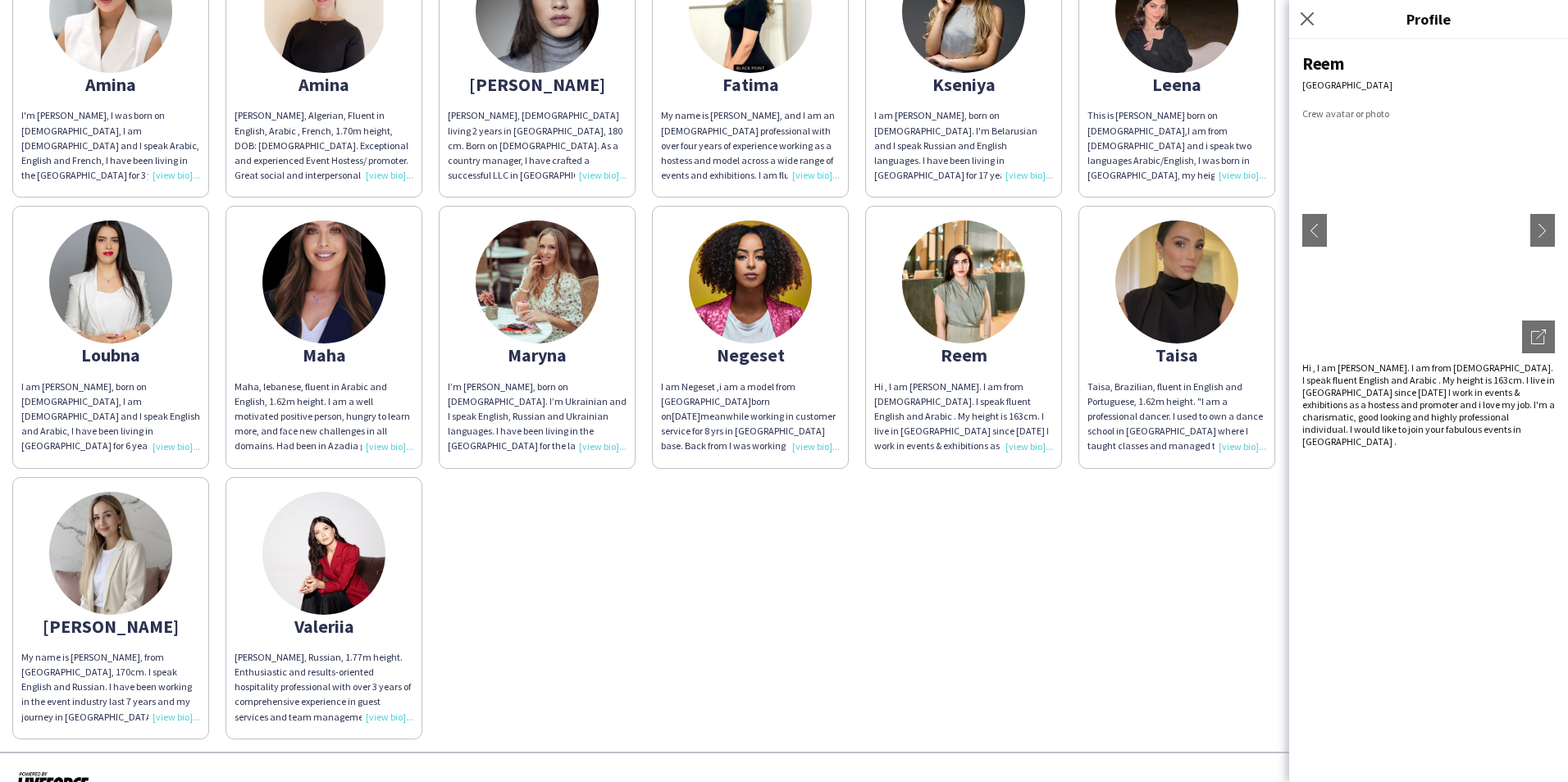
click at [504, 572] on div "[PERSON_NAME]'m [PERSON_NAME], I was born on [DEMOGRAPHIC_DATA], I am [DEMOGRAP…" at bounding box center [784, 333] width 1543 height 812
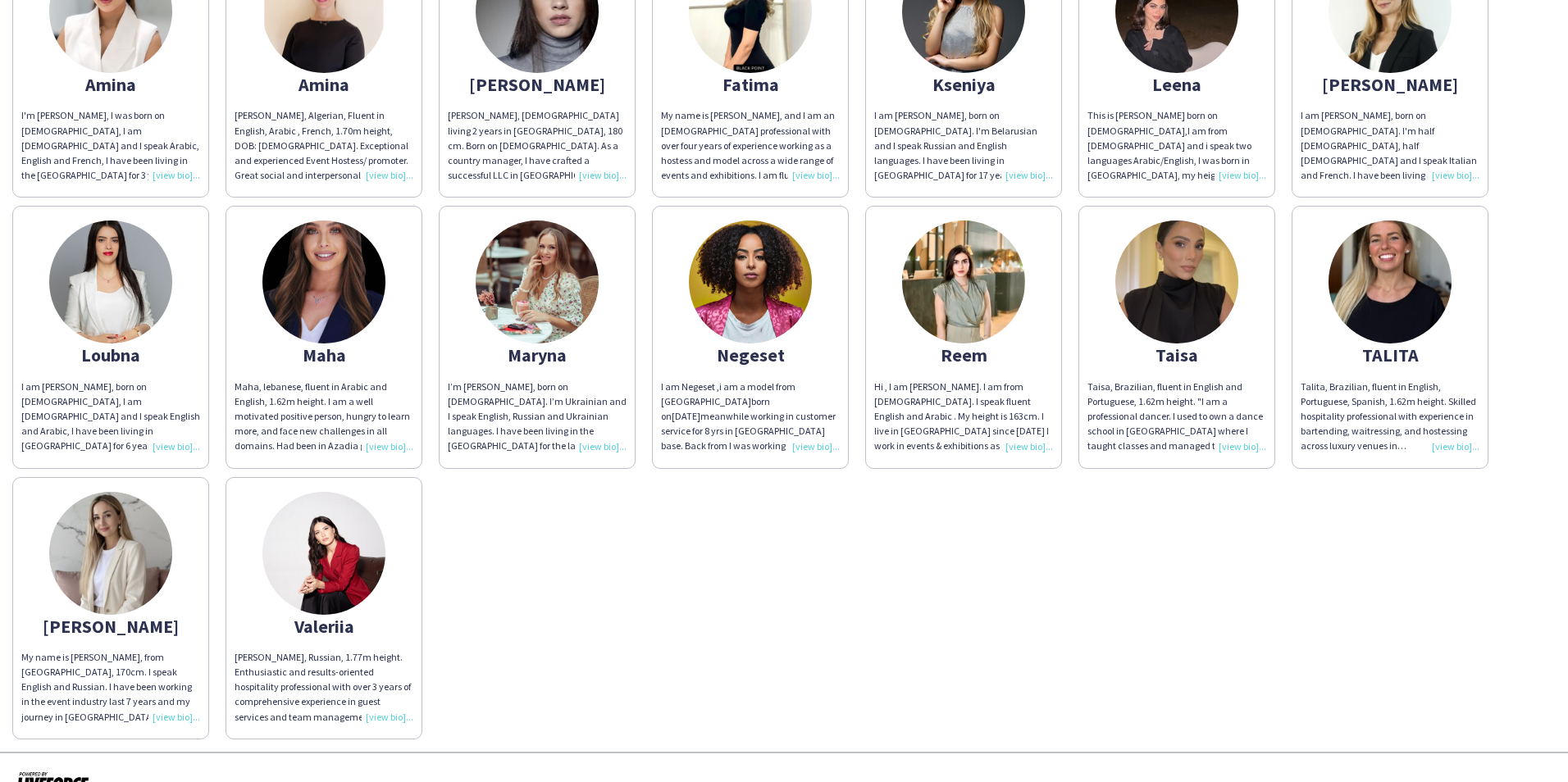
click at [320, 546] on img at bounding box center [323, 553] width 123 height 123
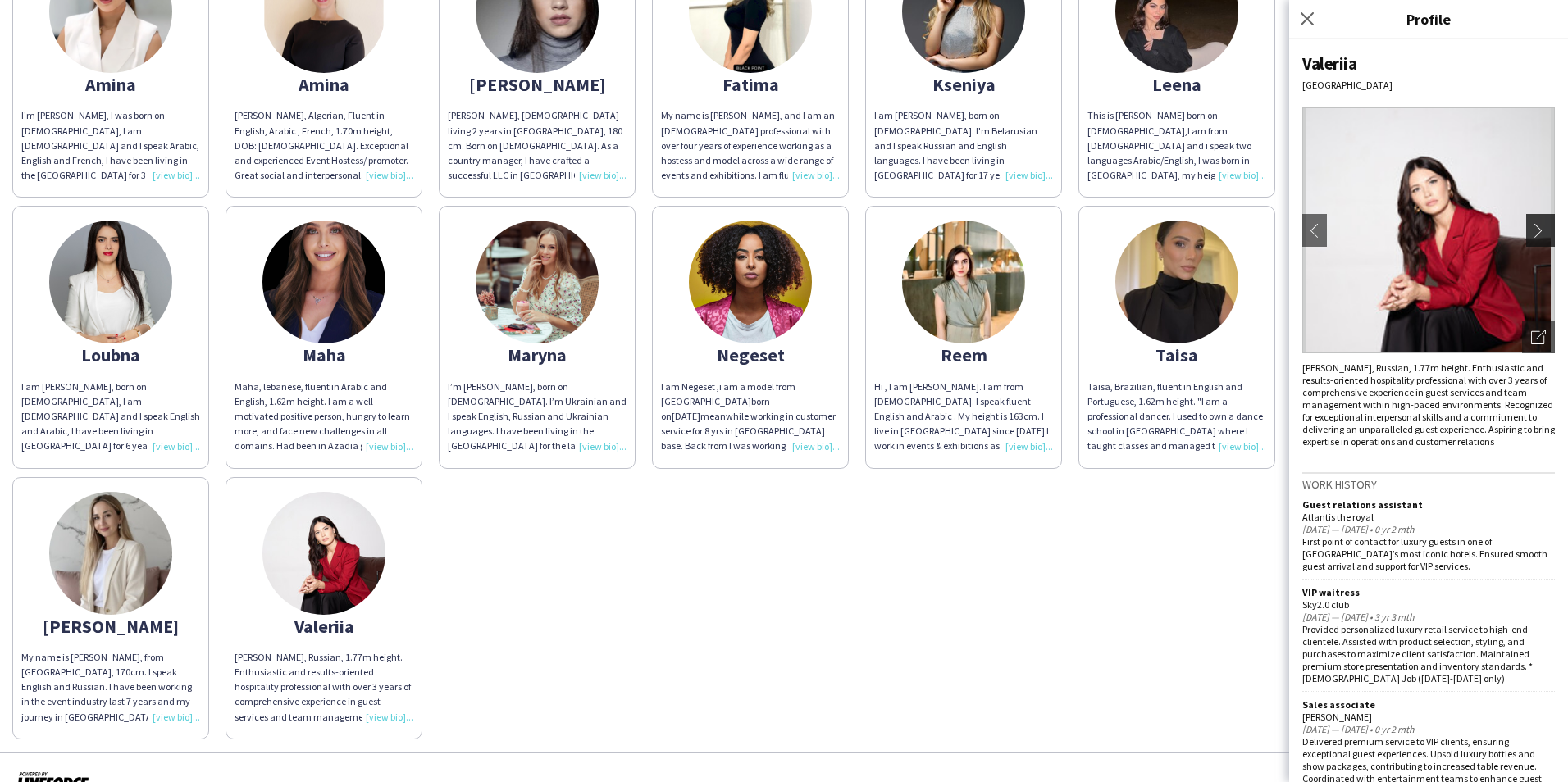
click at [1531, 227] on app-icon "chevron-right" at bounding box center [1542, 231] width 23 height 15
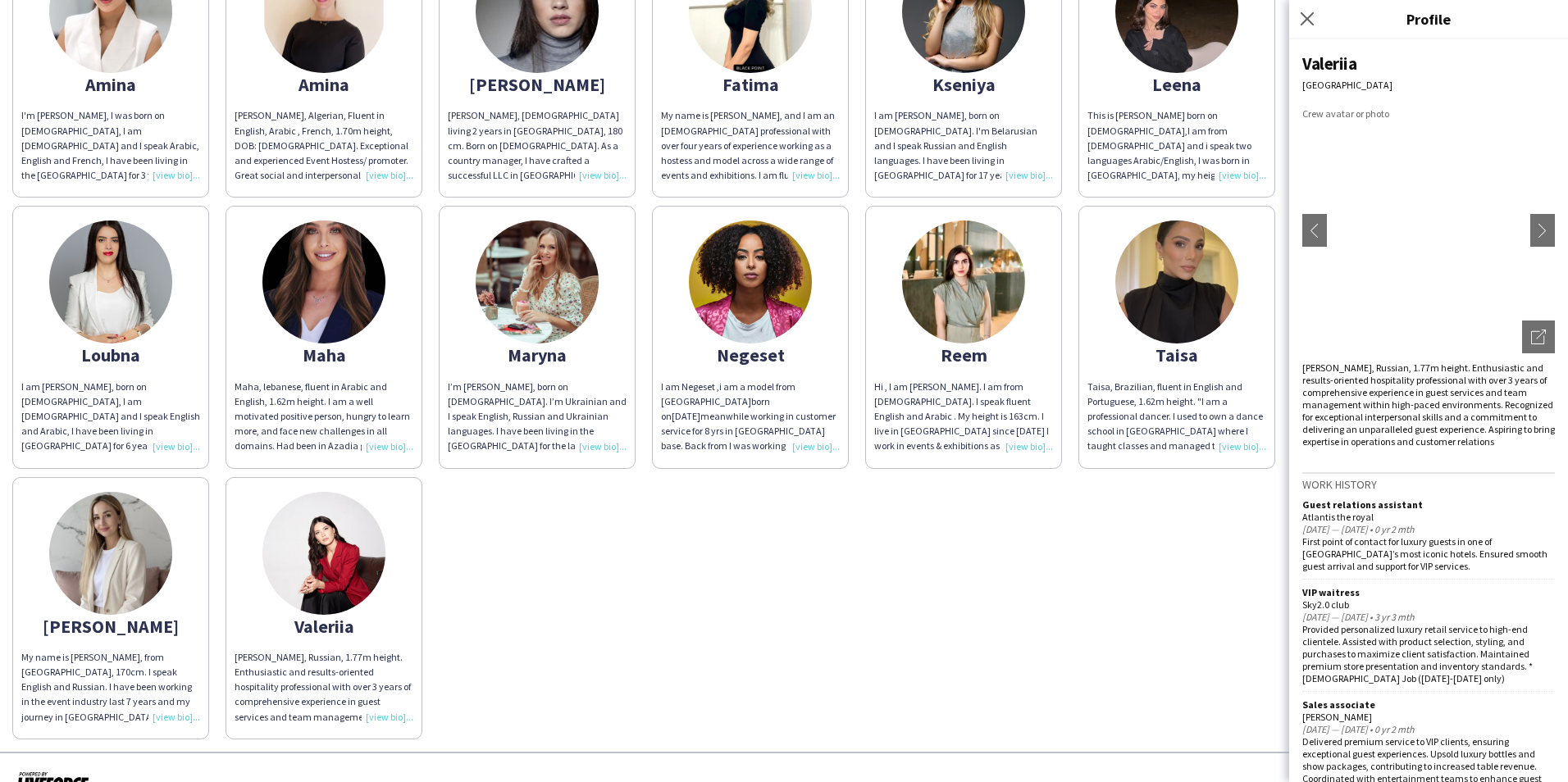
click at [733, 565] on div "[PERSON_NAME]'m [PERSON_NAME], I was born on [DEMOGRAPHIC_DATA], I am [DEMOGRAP…" at bounding box center [784, 333] width 1543 height 812
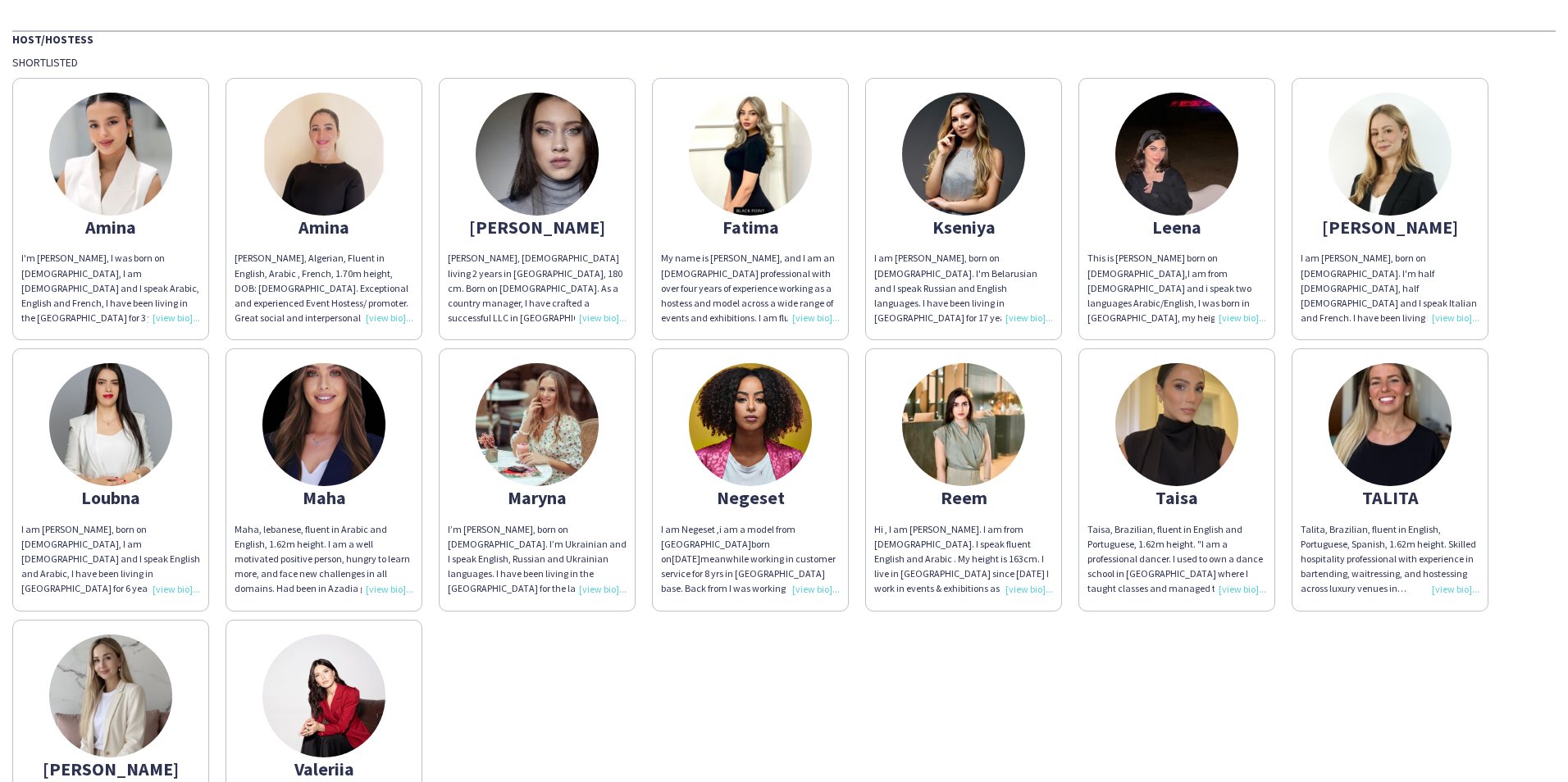
scroll to position [82, 0]
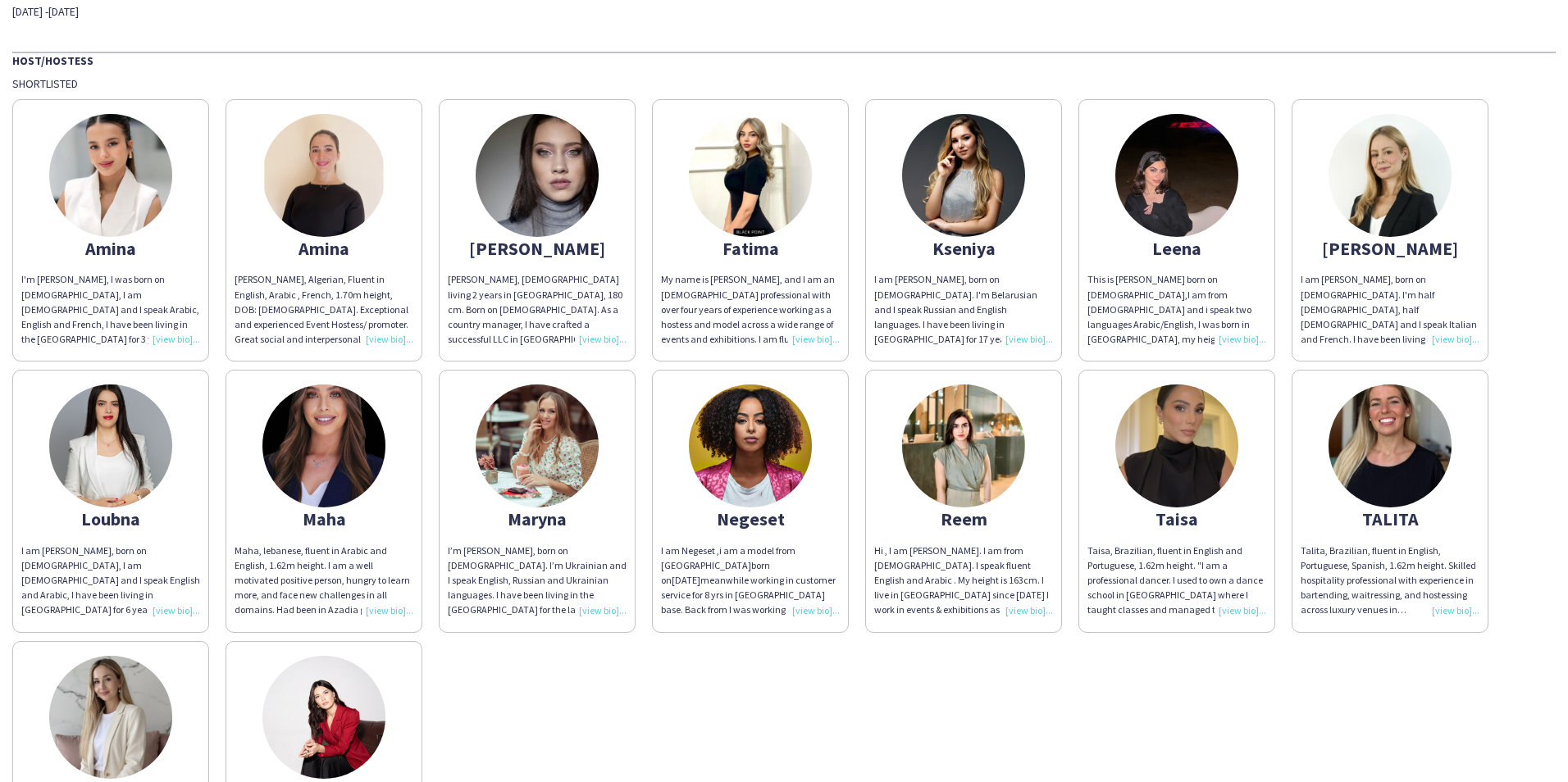
click at [517, 449] on img at bounding box center [536, 446] width 123 height 123
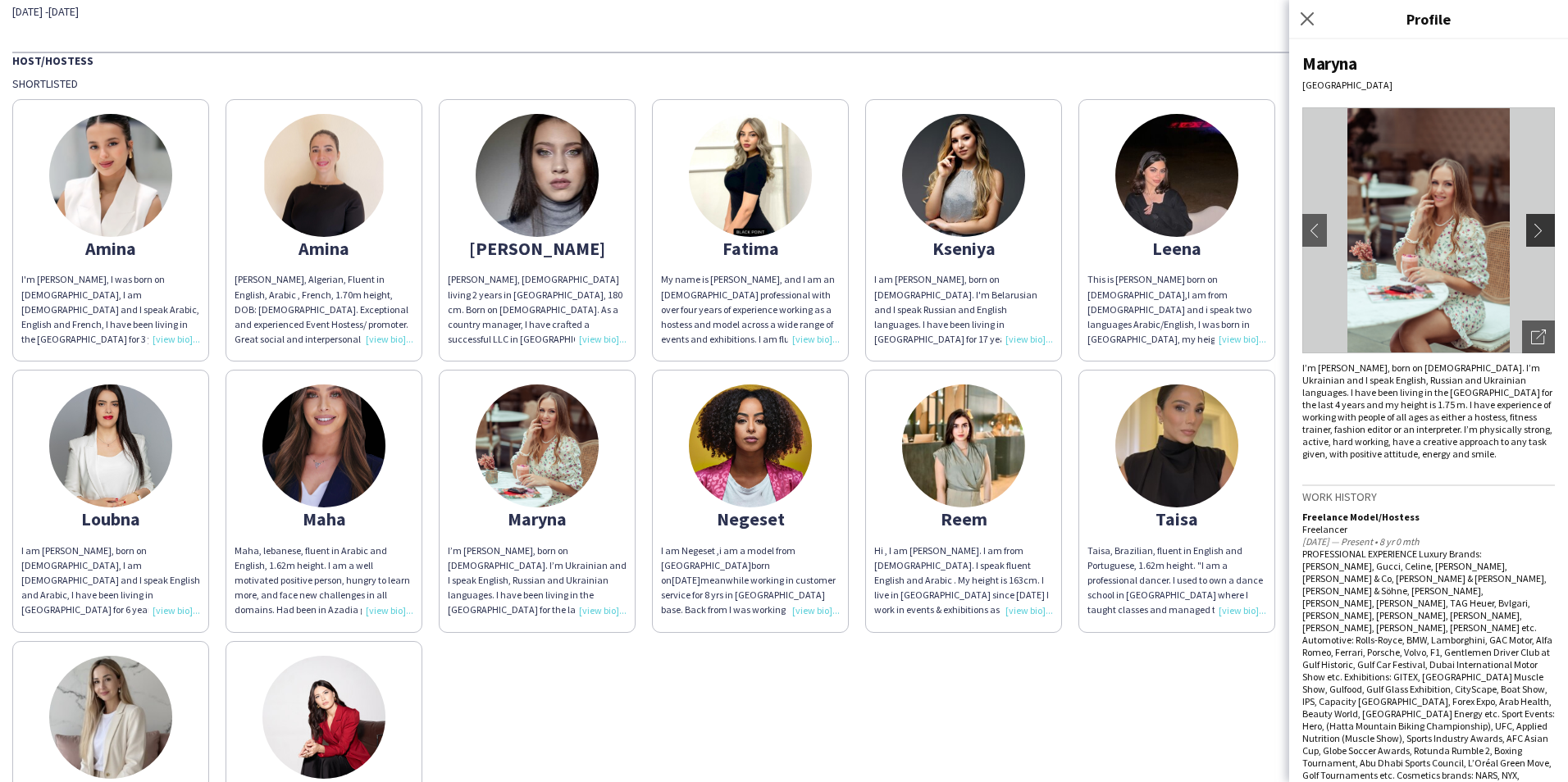
click at [1528, 220] on button "chevron-right" at bounding box center [1542, 231] width 33 height 33
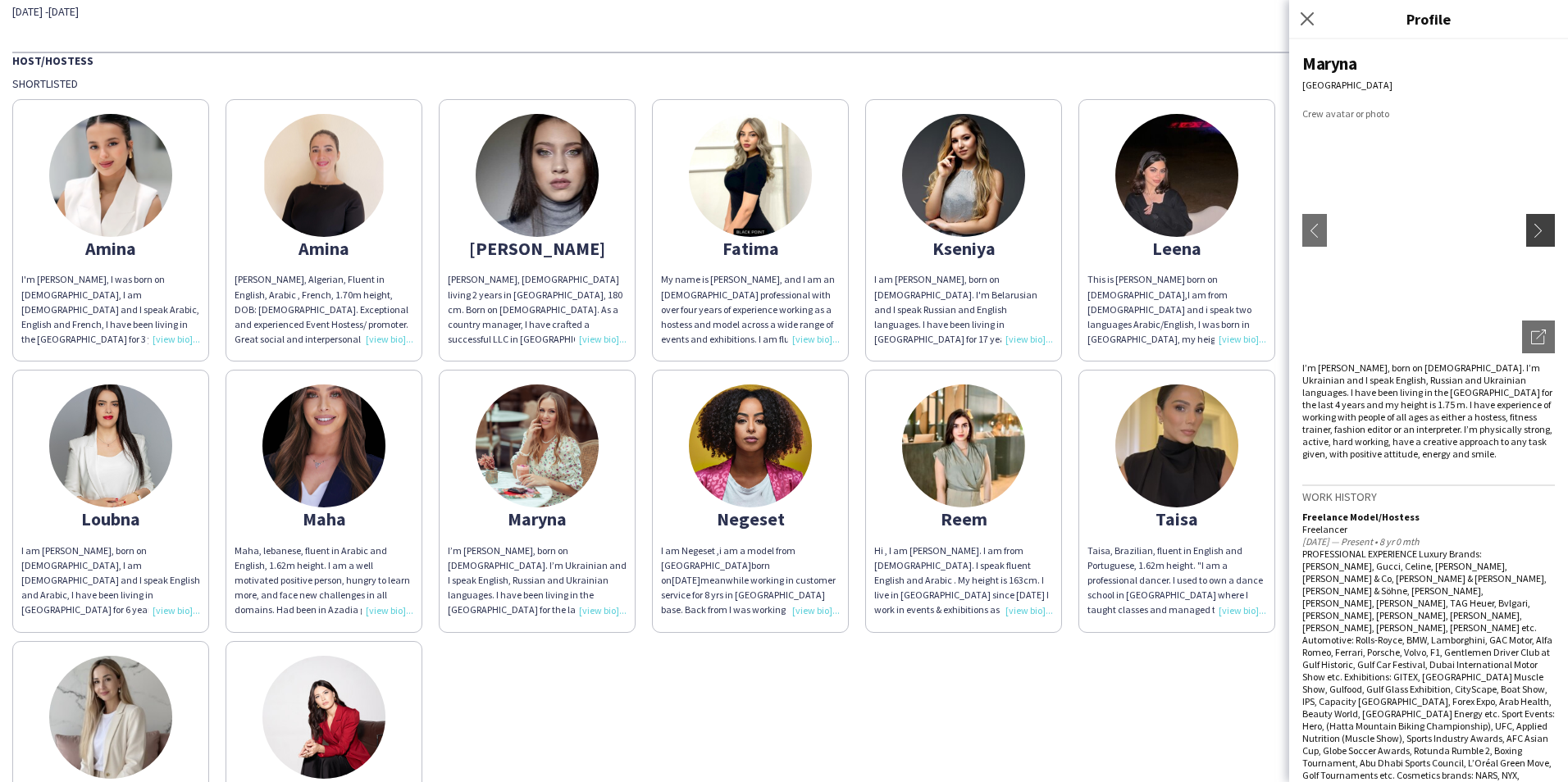
click at [1531, 227] on app-icon "chevron-right" at bounding box center [1542, 231] width 23 height 15
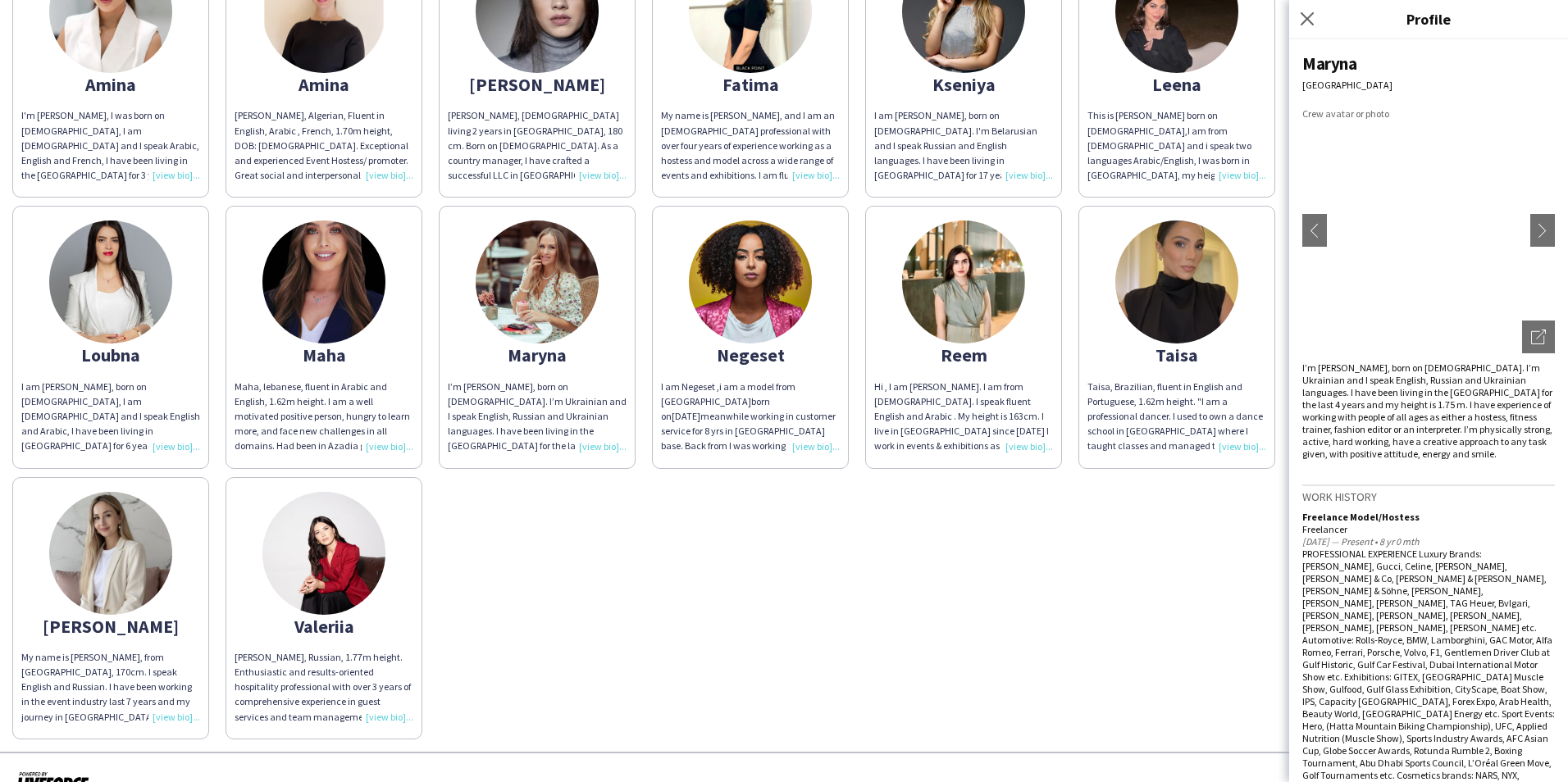
scroll to position [0, 0]
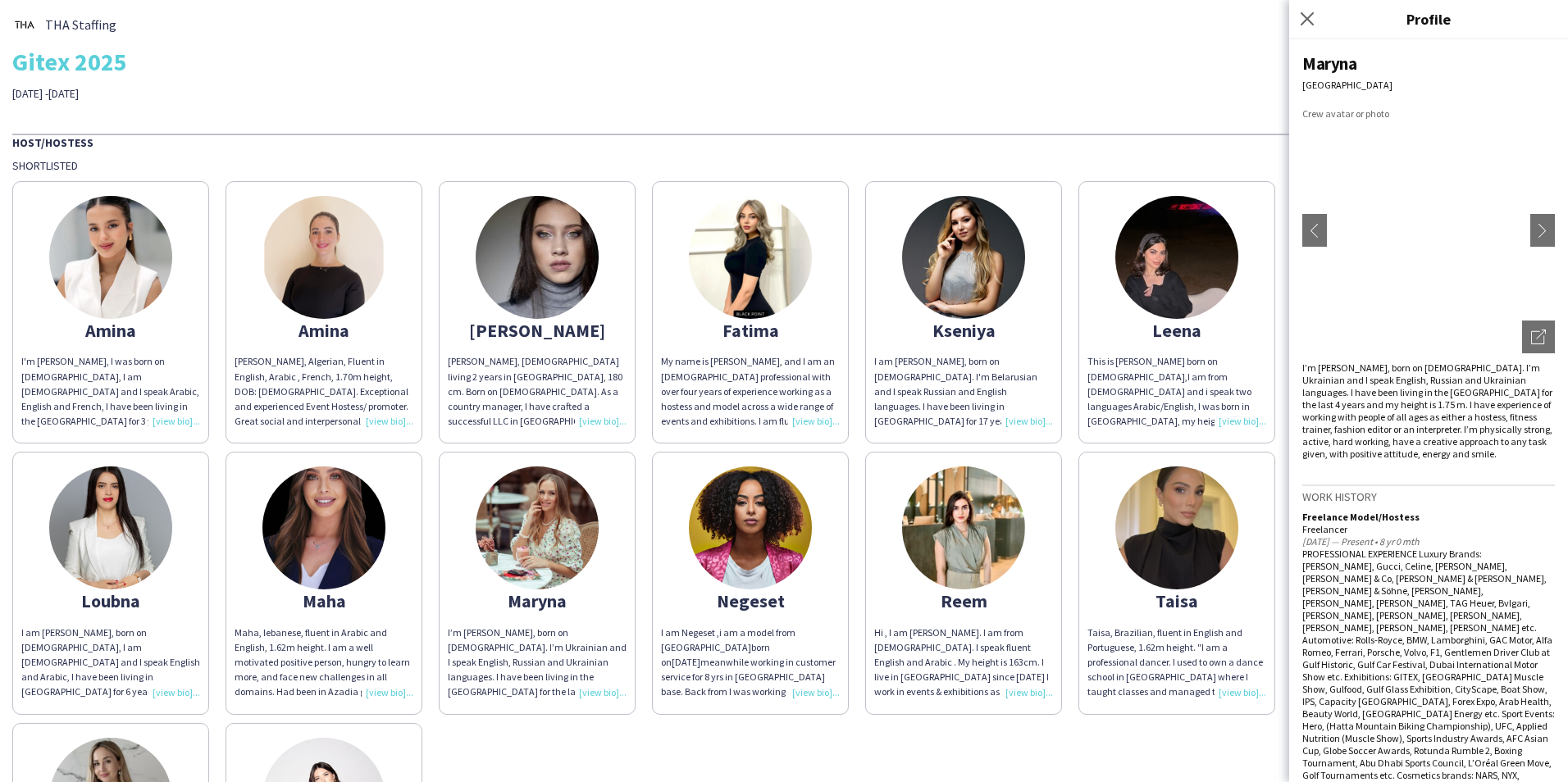
click at [517, 271] on img at bounding box center [536, 257] width 123 height 123
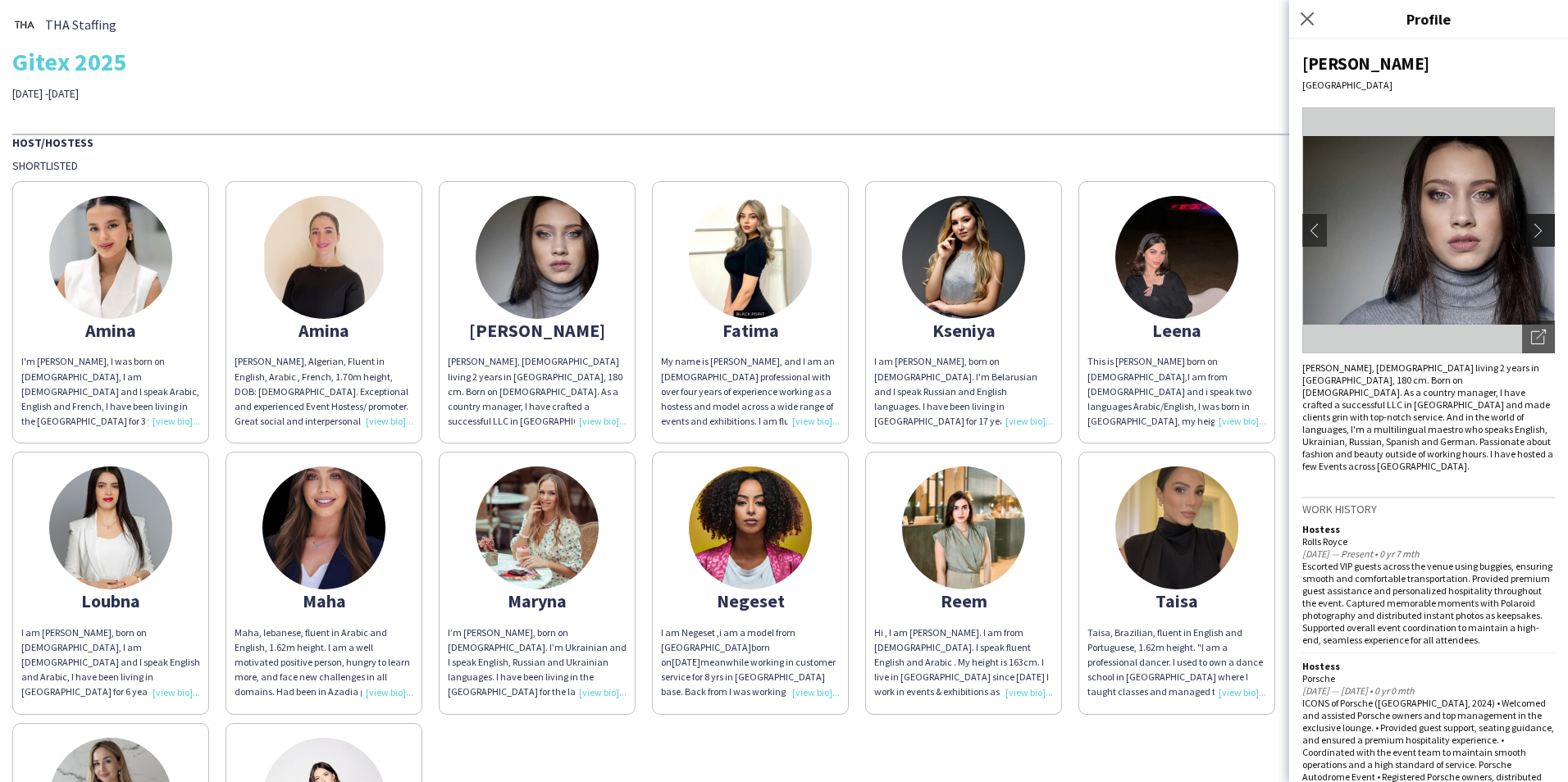
click at [1531, 228] on app-icon "chevron-right" at bounding box center [1542, 231] width 23 height 15
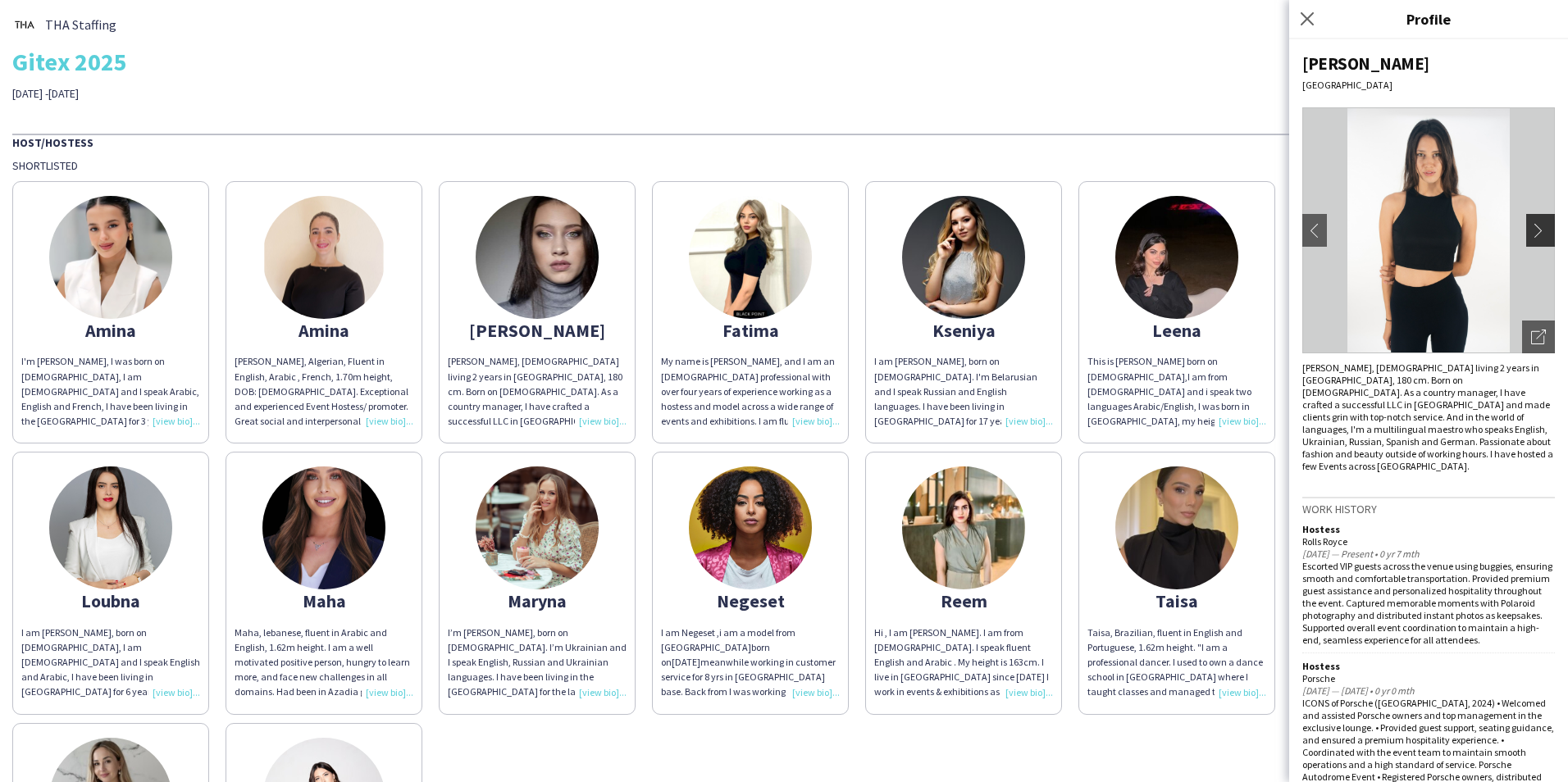
click at [1531, 228] on app-icon "chevron-right" at bounding box center [1542, 231] width 23 height 15
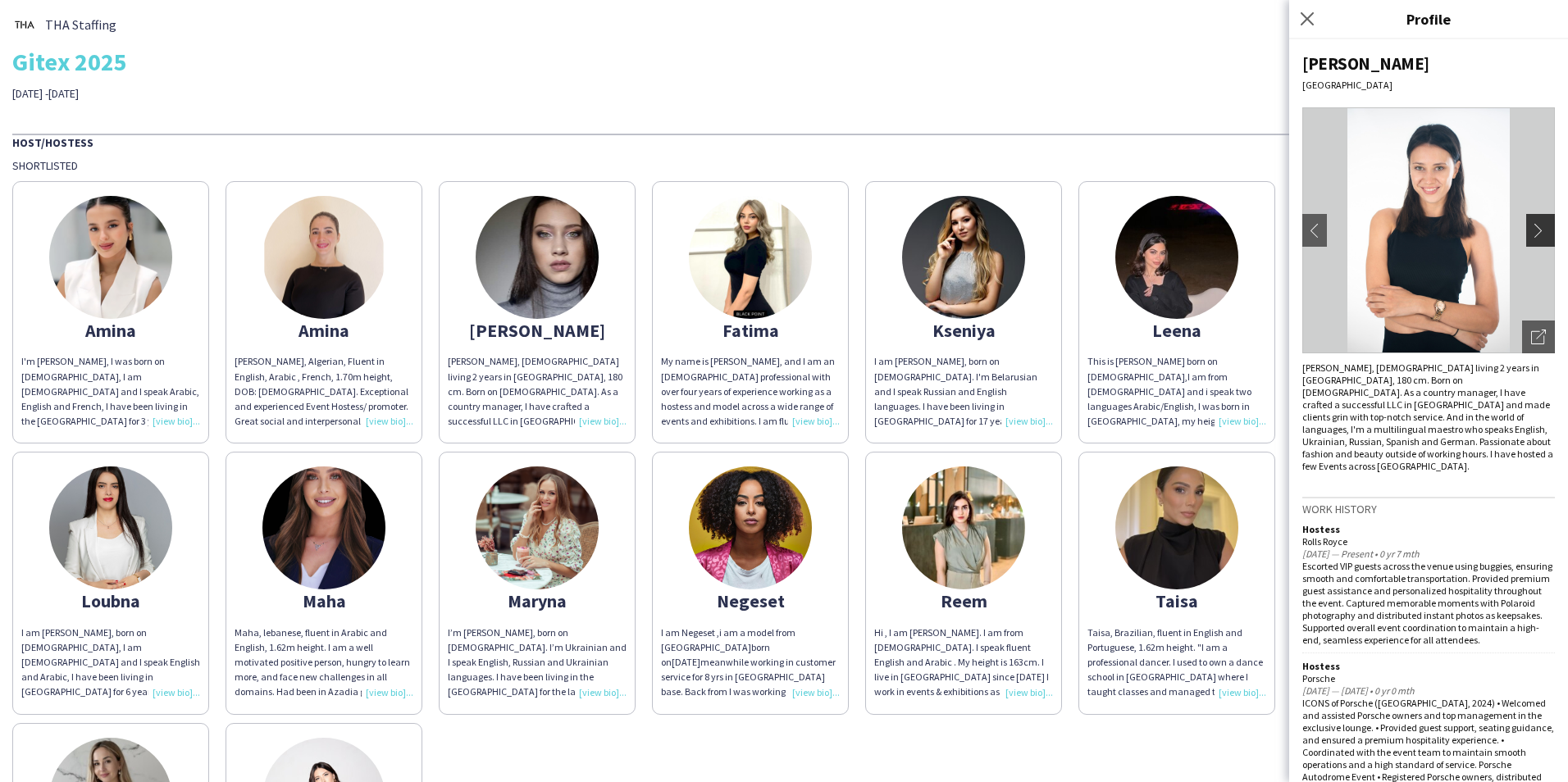
click at [1531, 228] on app-icon "chevron-right" at bounding box center [1542, 231] width 23 height 15
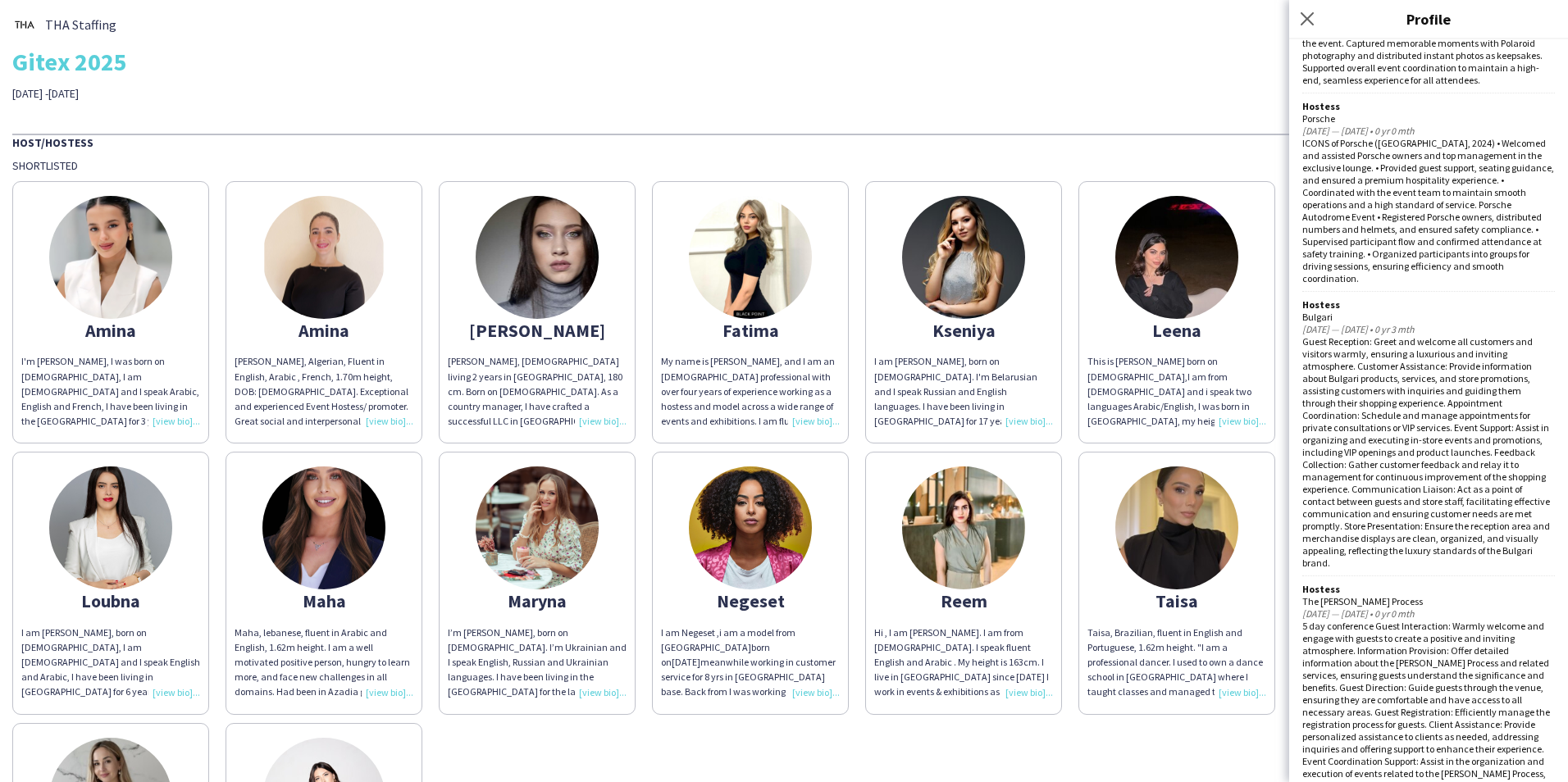
scroll to position [574, 0]
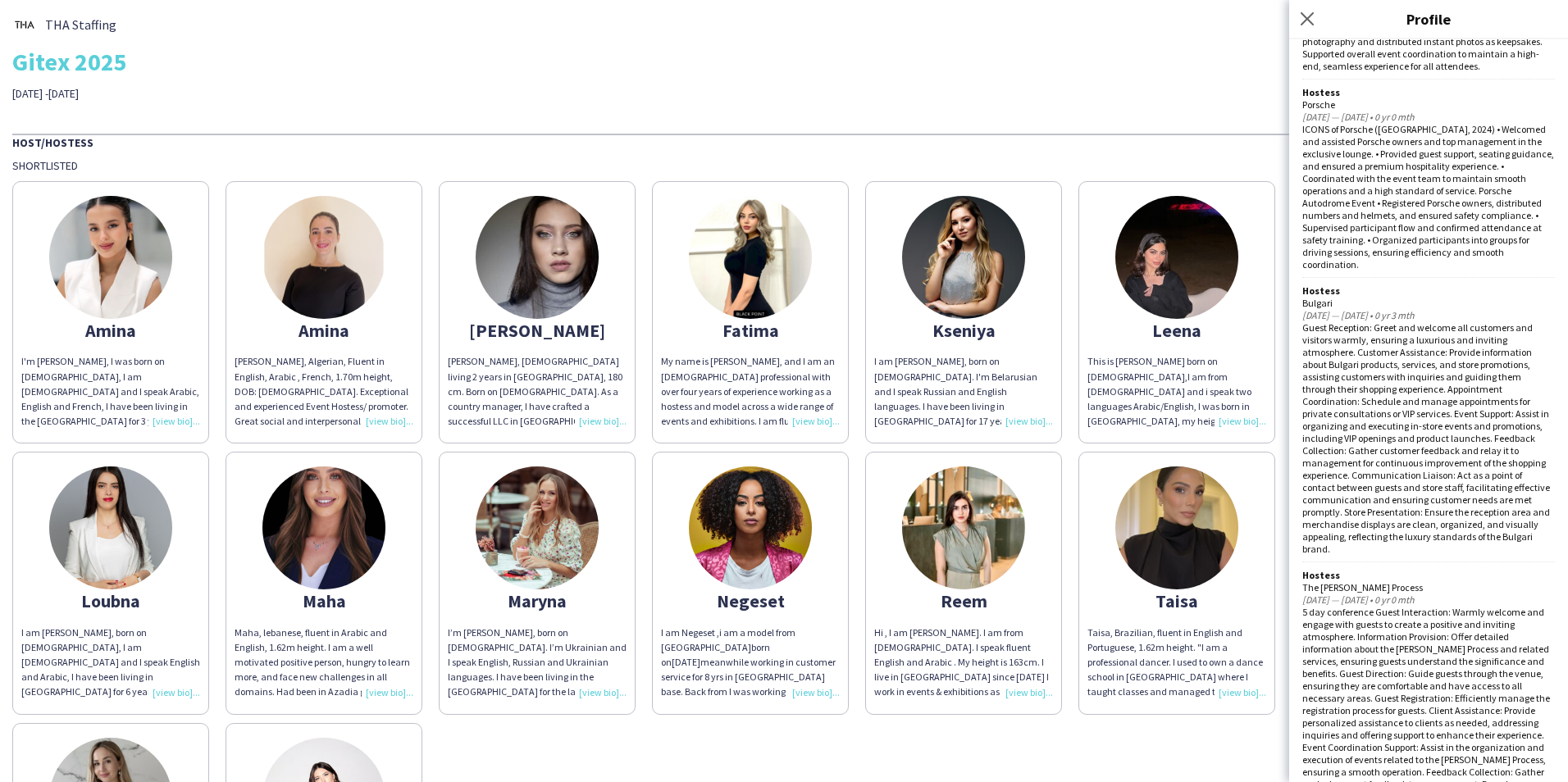
click at [156, 285] on img at bounding box center [110, 257] width 123 height 123
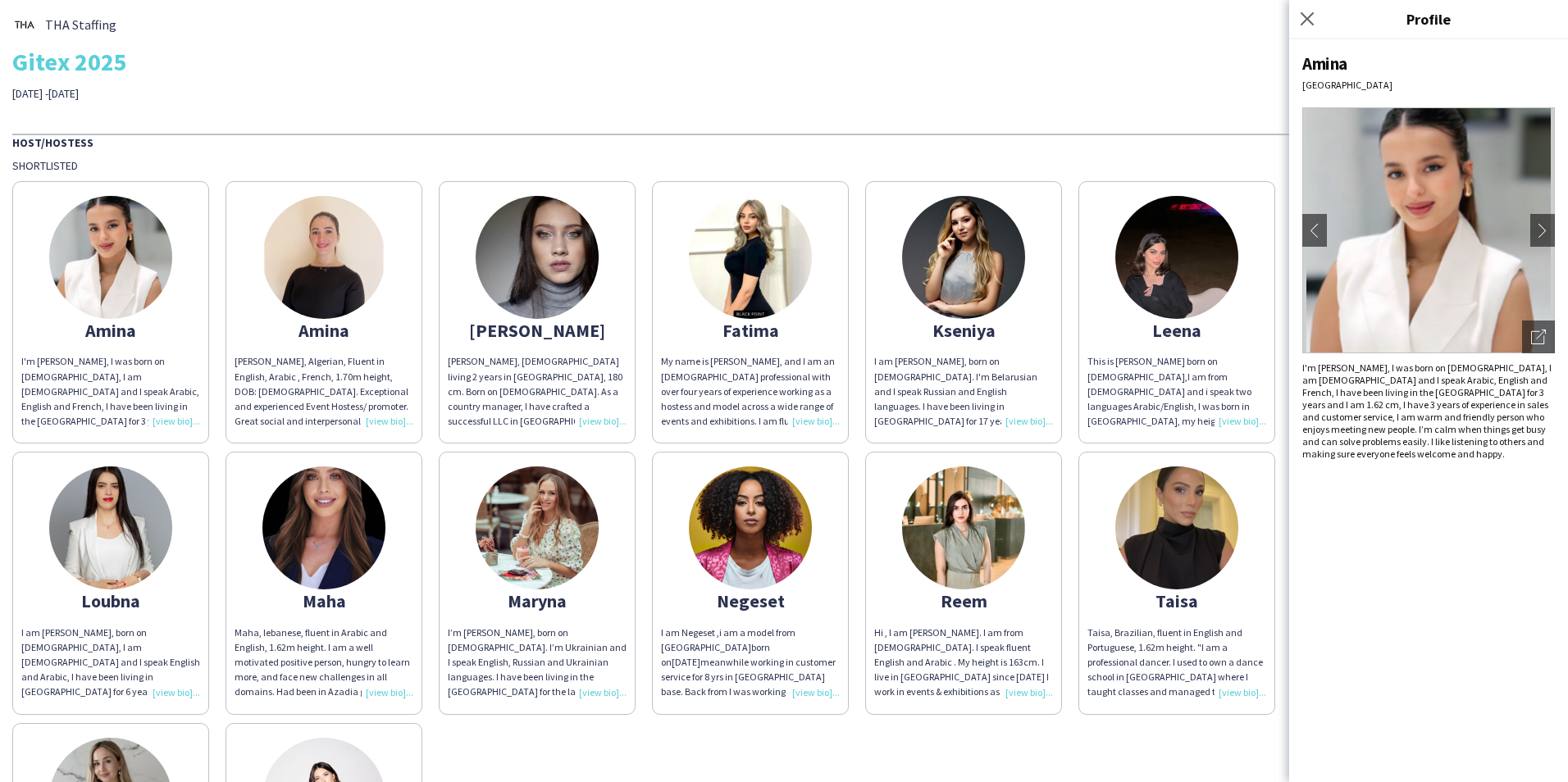
click at [307, 248] on img at bounding box center [323, 257] width 123 height 123
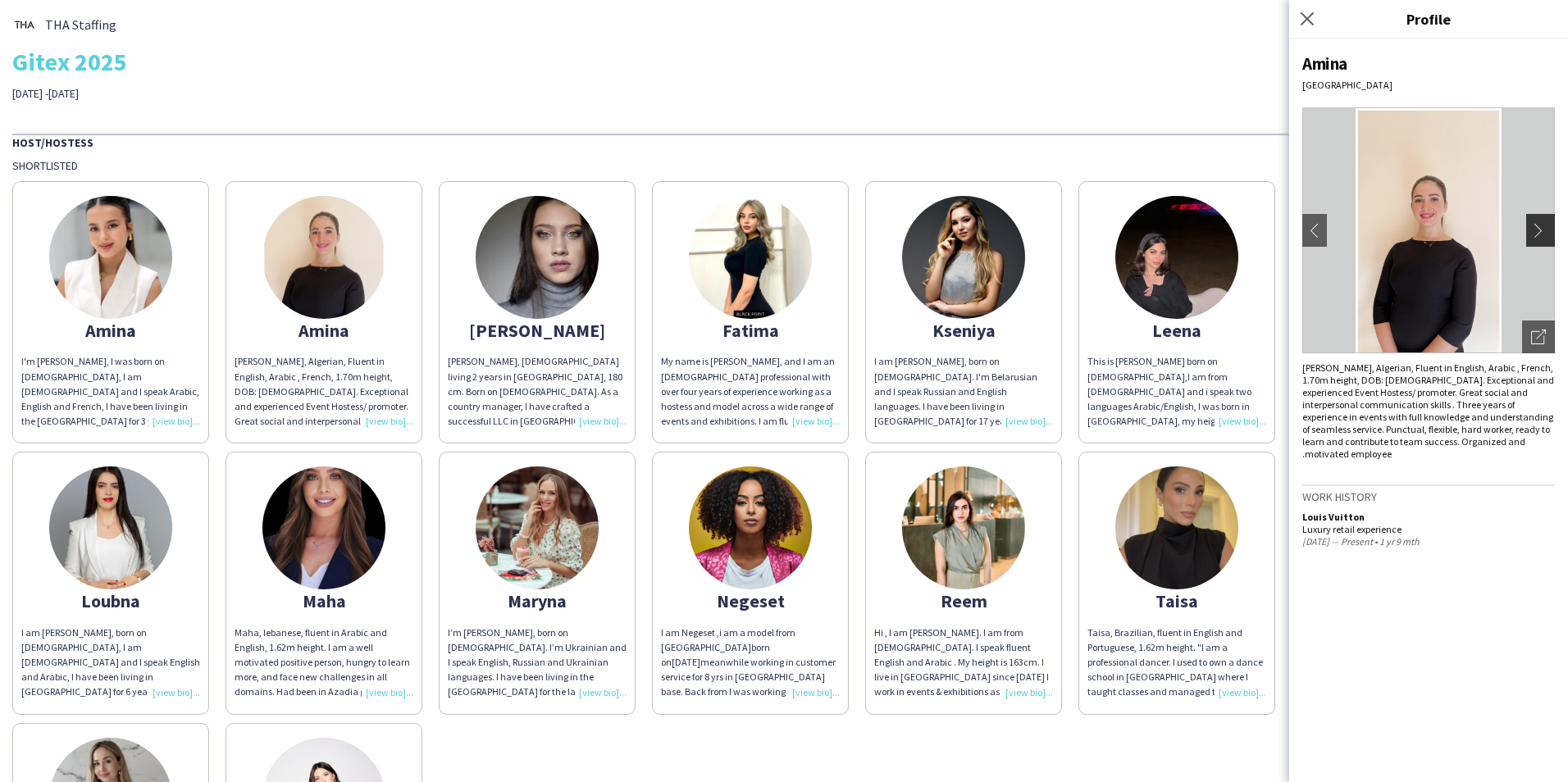
click at [1541, 219] on button "chevron-right" at bounding box center [1542, 231] width 33 height 33
click at [545, 116] on div "THA Staffing Gitex 2025 [DATE] -[DATE] Host/Hostess Shortlisted Amina I'm [PERS…" at bounding box center [784, 499] width 1568 height 998
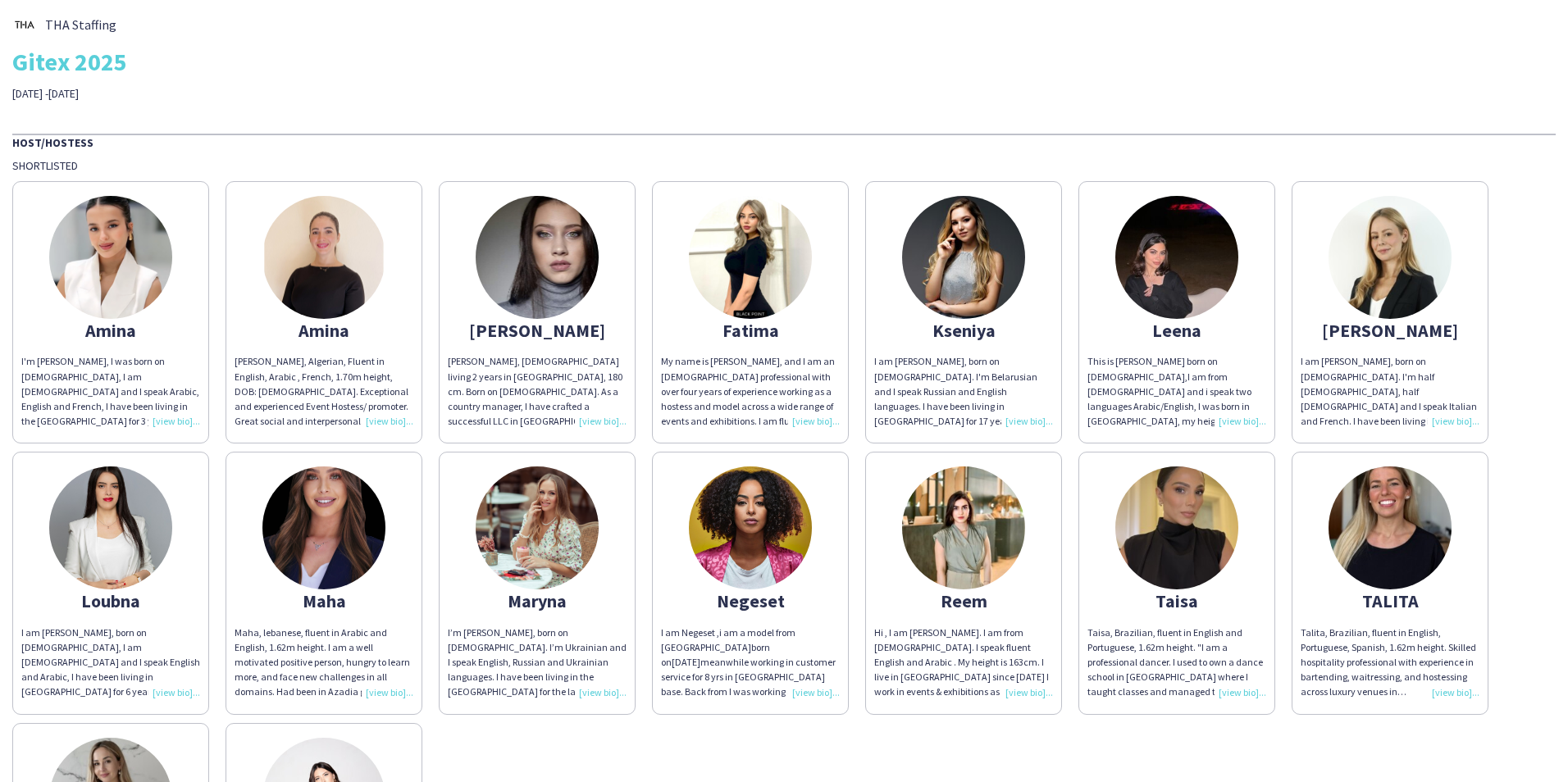
scroll to position [82, 0]
